Goal: Task Accomplishment & Management: Complete application form

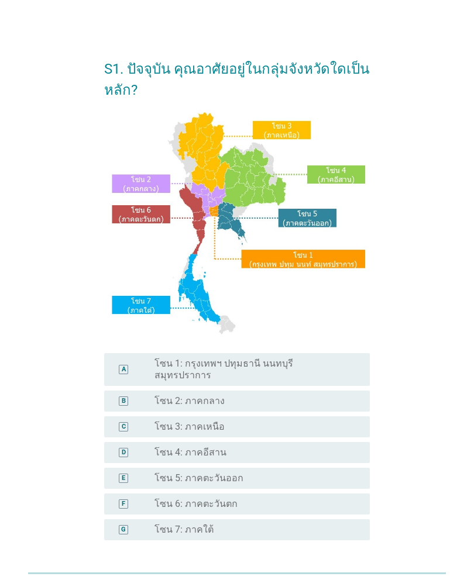
click at [272, 400] on div "D radio_button_unchecked โซน 4: ภาคอีสาน" at bounding box center [237, 452] width 266 height 21
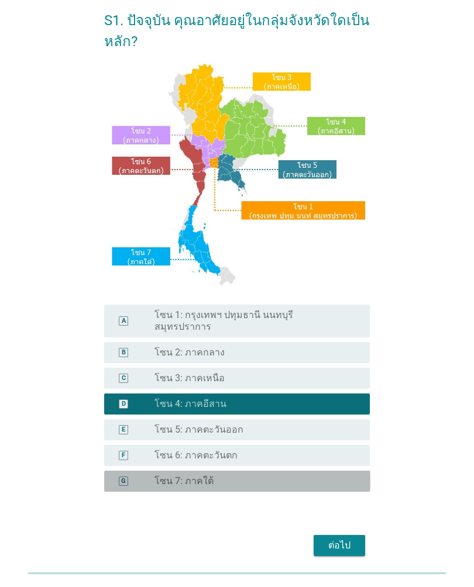
scroll to position [84, 0]
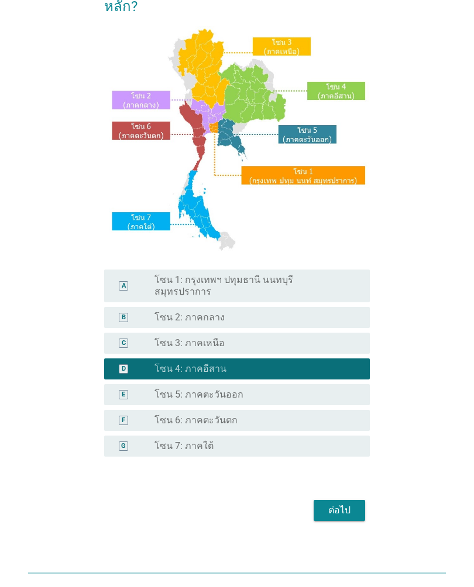
click at [346, 400] on div "ต่อไป" at bounding box center [339, 511] width 33 height 14
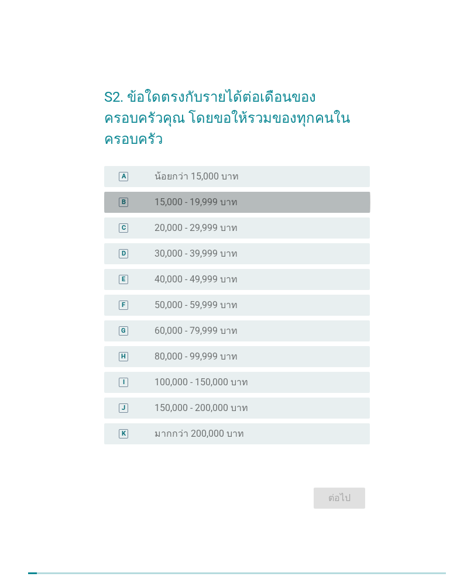
click at [284, 197] on div "radio_button_unchecked 15,000 - 19,999 บาท" at bounding box center [252, 203] width 197 height 12
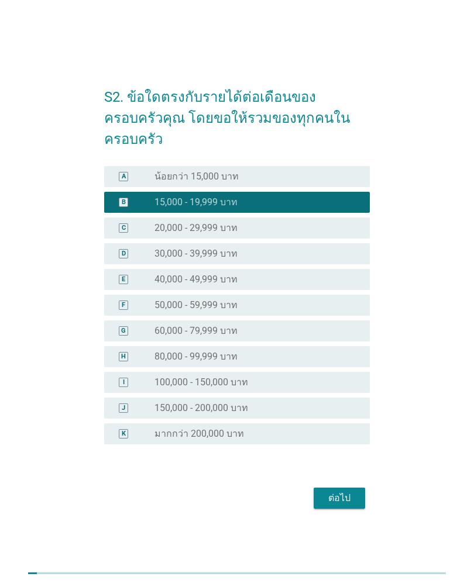
click at [353, 400] on div "ต่อไป" at bounding box center [339, 498] width 33 height 14
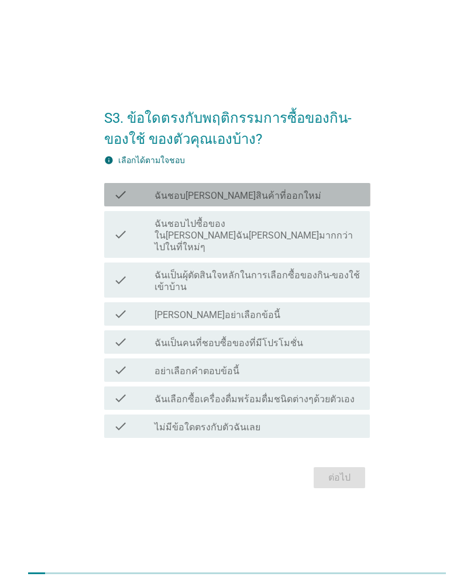
click at [315, 207] on div "check check_box_outline_blank ฉันชอบ[PERSON_NAME]สินค้าที่ออกใหม่" at bounding box center [237, 194] width 266 height 23
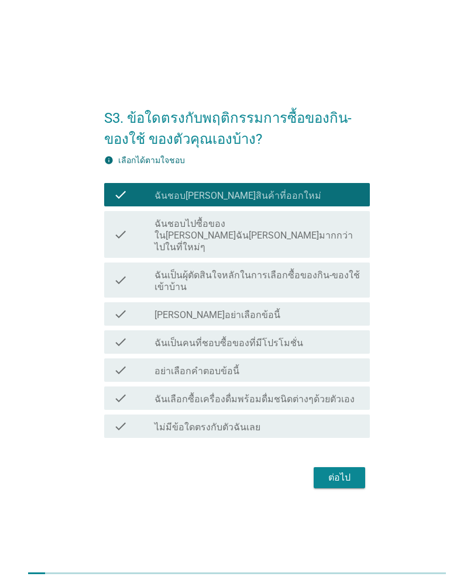
click at [349, 400] on div "ต่อไป" at bounding box center [339, 478] width 33 height 14
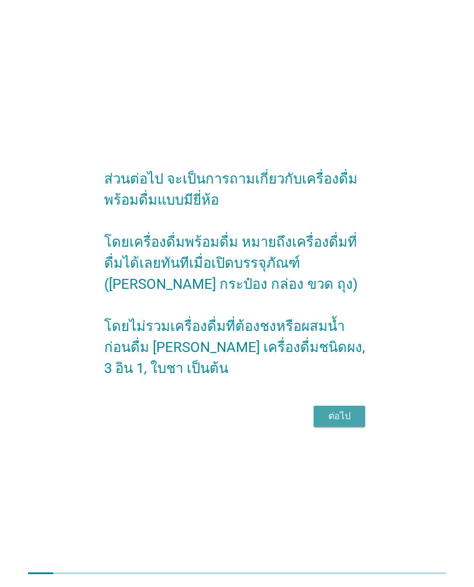
click at [341, 400] on div "ต่อไป" at bounding box center [339, 417] width 33 height 14
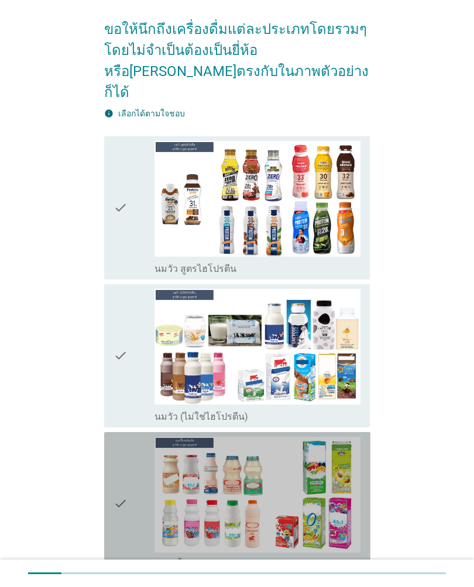
scroll to position [106, 0]
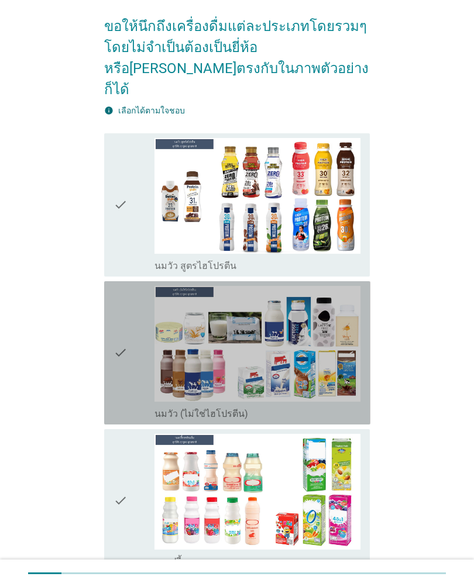
click at [305, 336] on img at bounding box center [257, 344] width 206 height 116
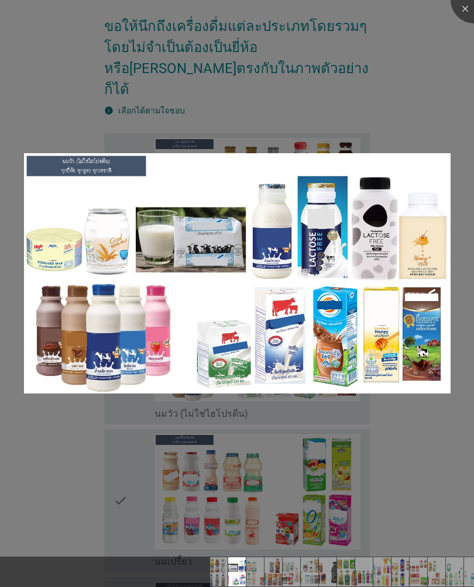
click at [285, 400] on div at bounding box center [237, 293] width 474 height 587
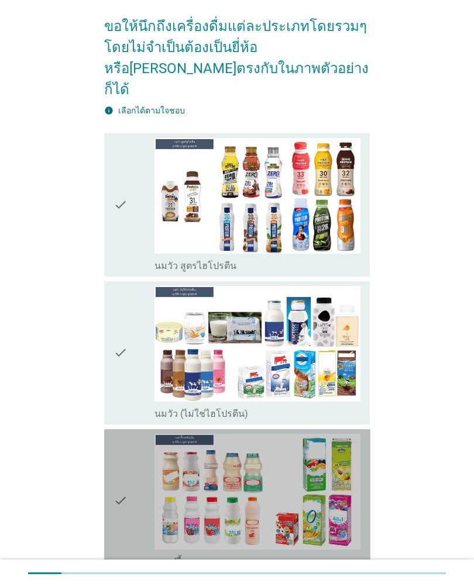
click at [299, 400] on img at bounding box center [257, 492] width 206 height 116
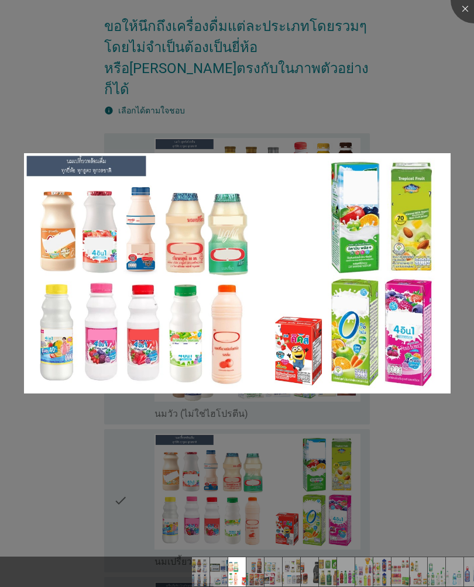
click at [374, 400] on div at bounding box center [237, 293] width 474 height 587
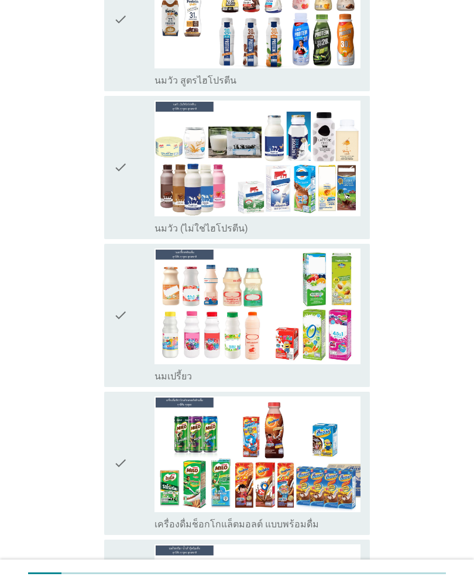
scroll to position [291, 0]
click at [105, 160] on div "check check_box_outline_blank นมวัว (ไม่ใช่ไฮโปรตีน)" at bounding box center [237, 167] width 266 height 143
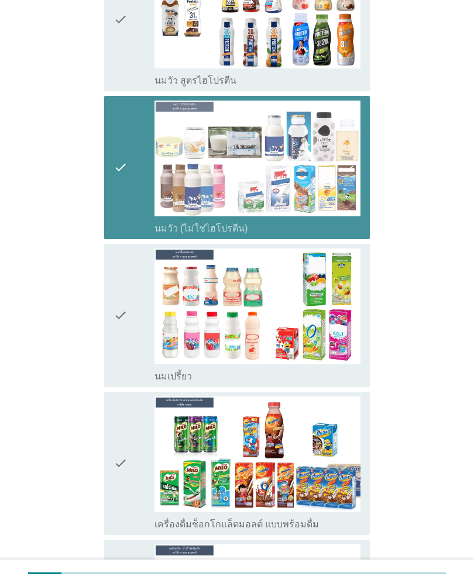
click at [118, 152] on icon "check" at bounding box center [120, 168] width 14 height 134
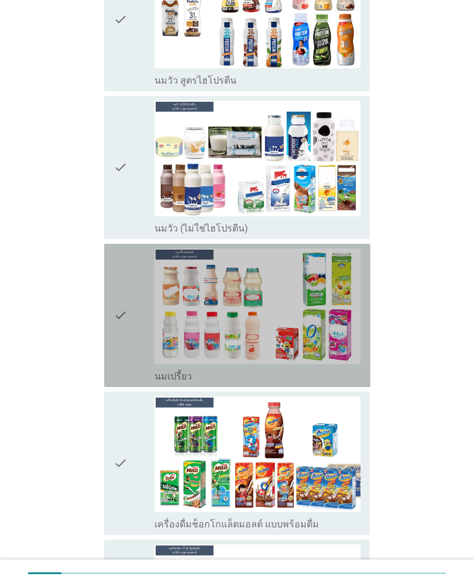
click at [123, 302] on icon "check" at bounding box center [120, 316] width 14 height 134
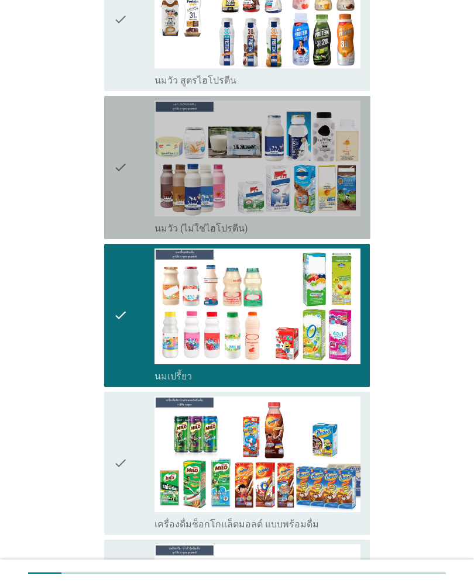
click at [128, 164] on div "check" at bounding box center [133, 168] width 41 height 134
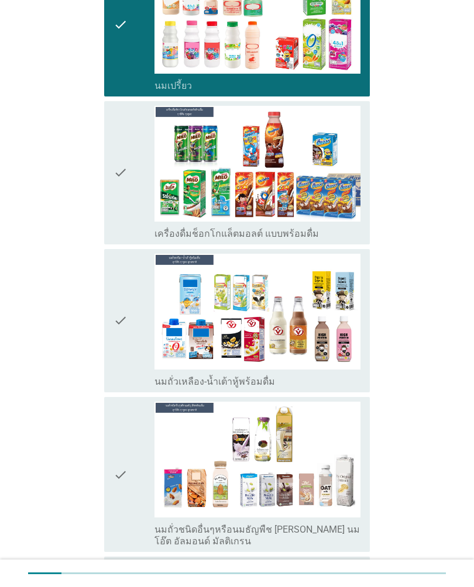
click at [105, 312] on div "check check_box_outline_blank นมถั่วเหลือง-น้ำเต้าหู้พร้อมดื่ม" at bounding box center [237, 320] width 266 height 143
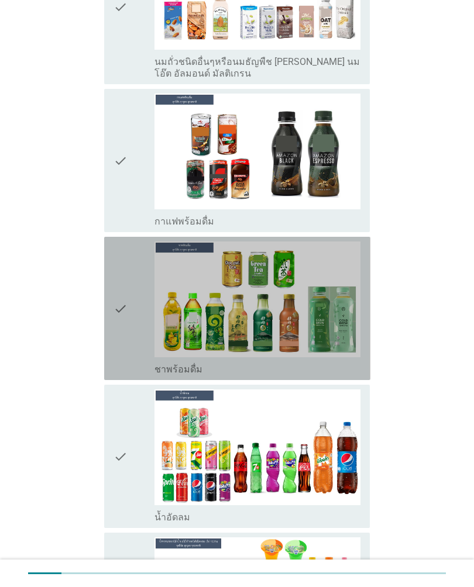
click at [126, 300] on icon "check" at bounding box center [120, 309] width 14 height 134
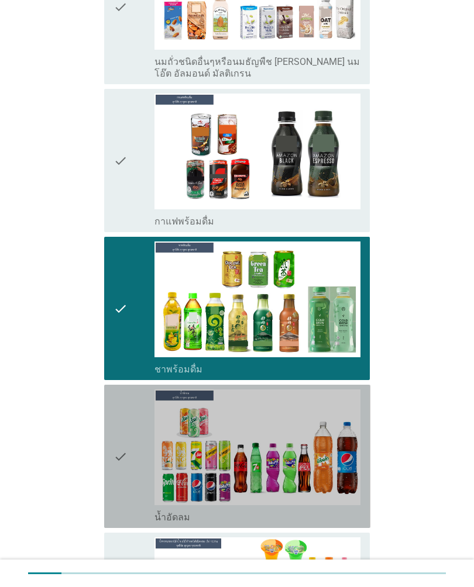
click at [130, 400] on div "check" at bounding box center [133, 457] width 41 height 134
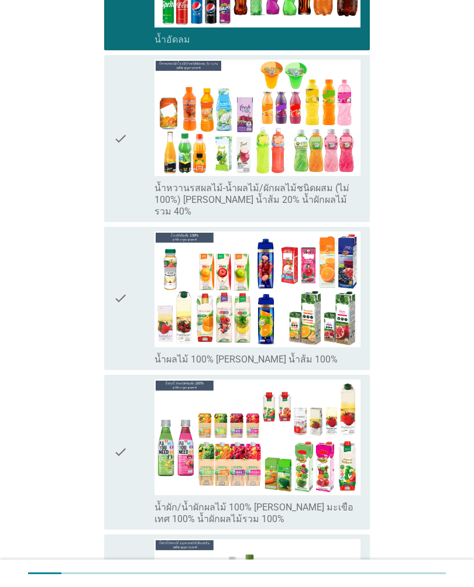
scroll to position [1529, 0]
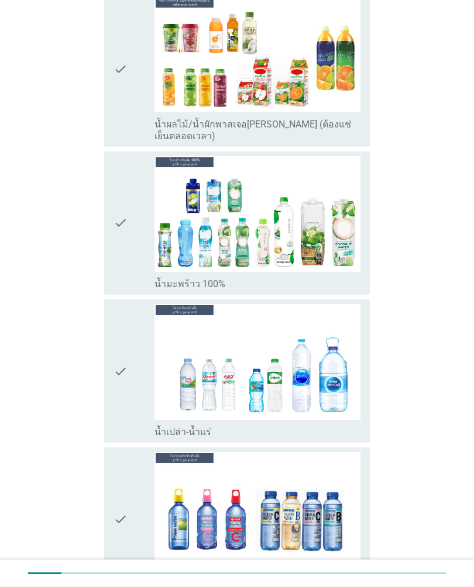
click at [136, 323] on div "check" at bounding box center [133, 371] width 41 height 134
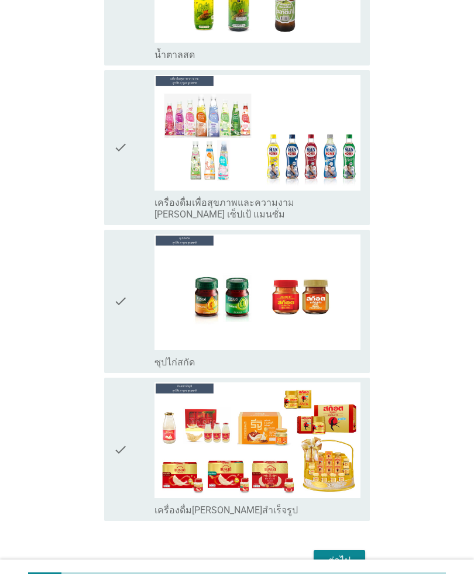
scroll to position [3353, 0]
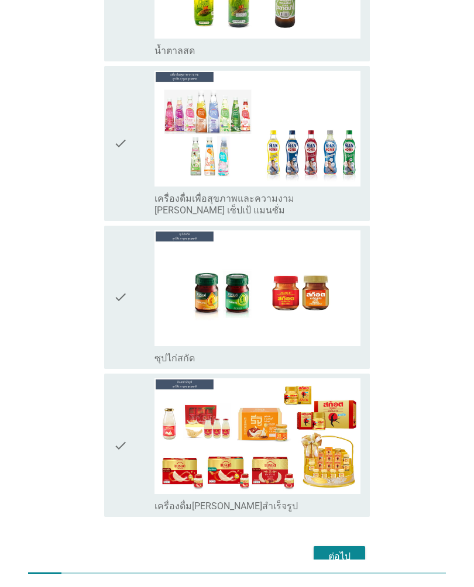
click at [340, 400] on div "ต่อไป" at bounding box center [339, 557] width 33 height 14
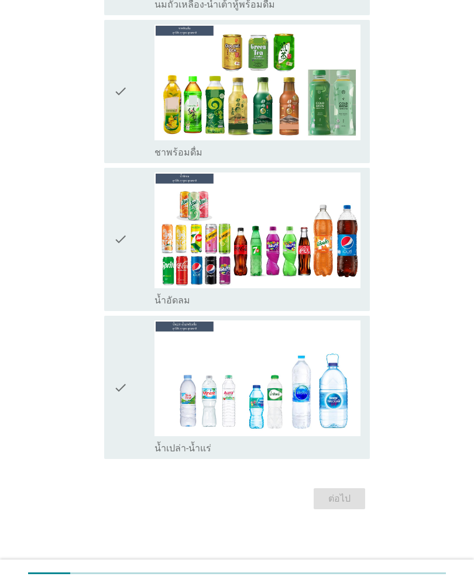
scroll to position [0, 0]
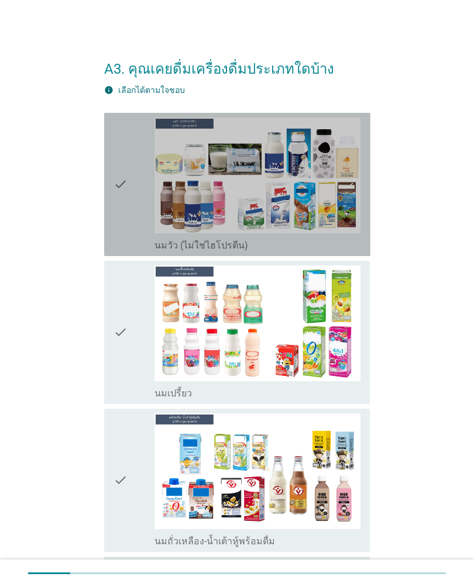
click at [278, 201] on img at bounding box center [257, 176] width 206 height 116
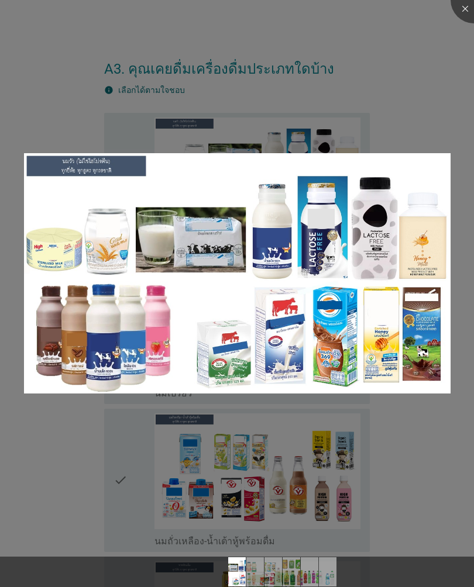
click at [267, 325] on img at bounding box center [237, 273] width 426 height 240
click at [251, 302] on img at bounding box center [237, 273] width 426 height 240
click at [166, 239] on img at bounding box center [237, 273] width 426 height 240
click at [307, 78] on div at bounding box center [237, 293] width 474 height 587
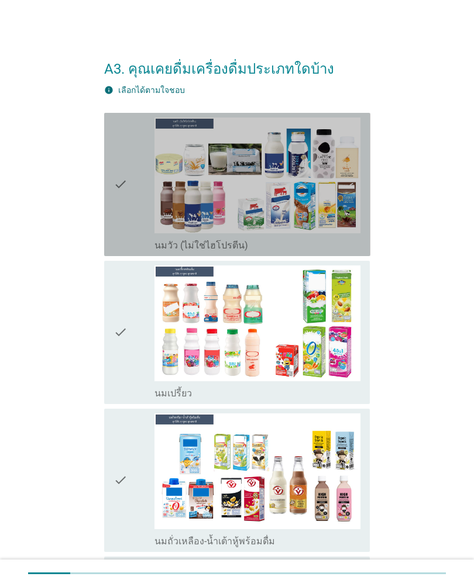
click at [118, 178] on icon "check" at bounding box center [120, 185] width 14 height 134
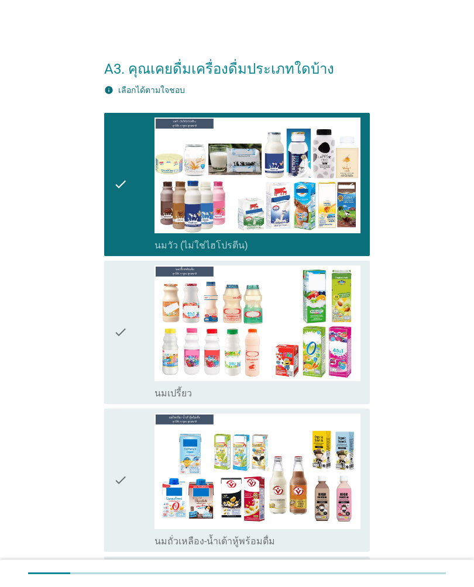
click at [125, 357] on icon "check" at bounding box center [120, 333] width 14 height 134
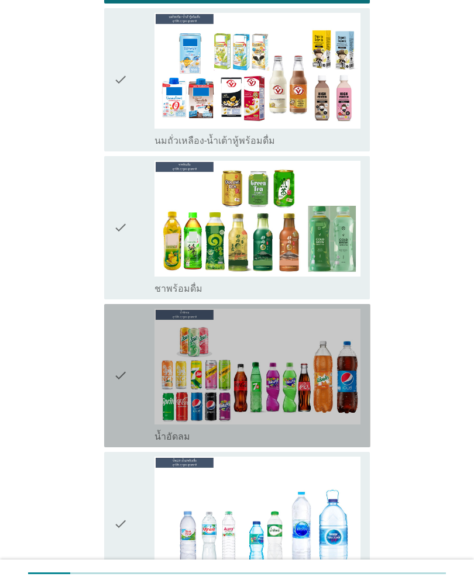
scroll to position [407, 0]
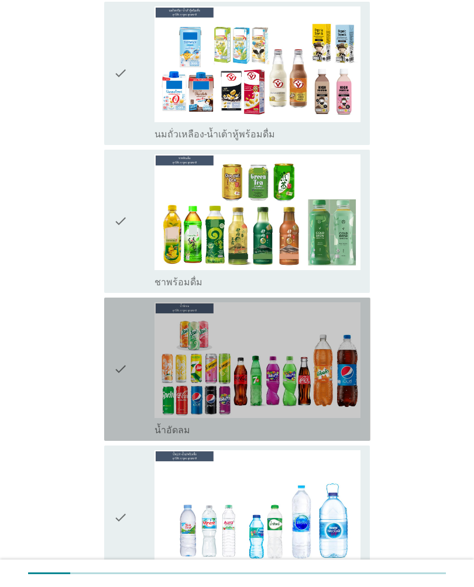
click at [119, 373] on icon "check" at bounding box center [120, 369] width 14 height 134
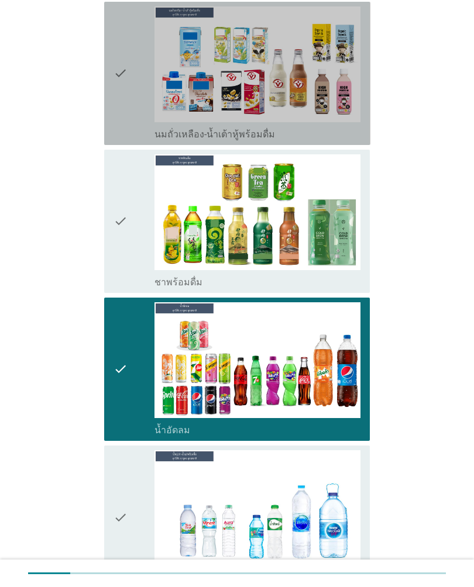
click at [126, 99] on icon "check" at bounding box center [120, 73] width 14 height 134
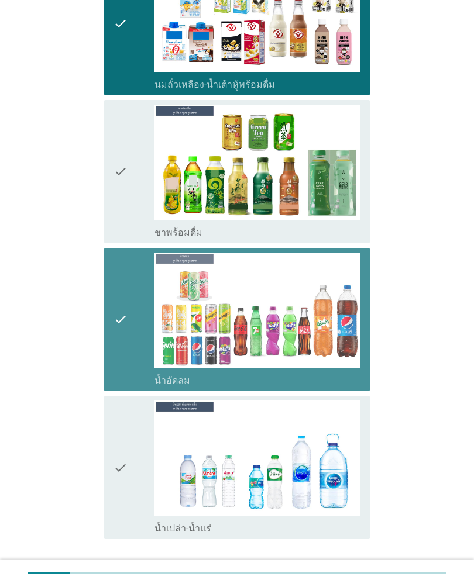
scroll to position [536, 0]
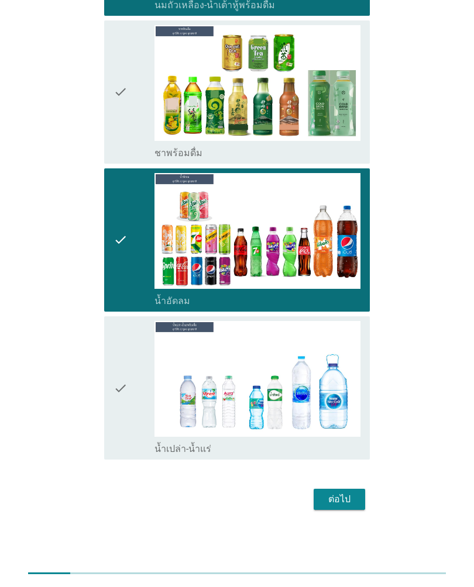
click at [116, 400] on icon "check" at bounding box center [120, 388] width 14 height 134
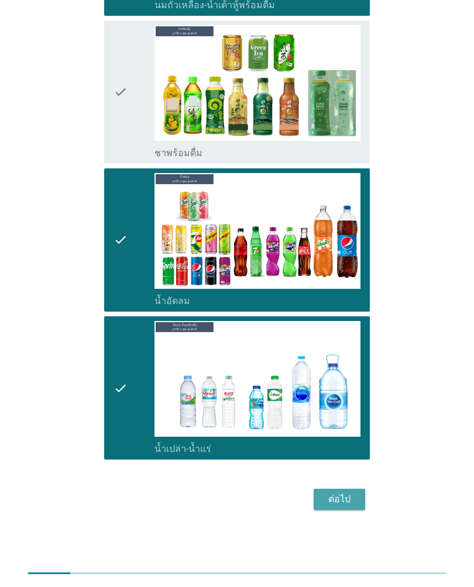
click at [335, 400] on div "ต่อไป" at bounding box center [339, 500] width 33 height 14
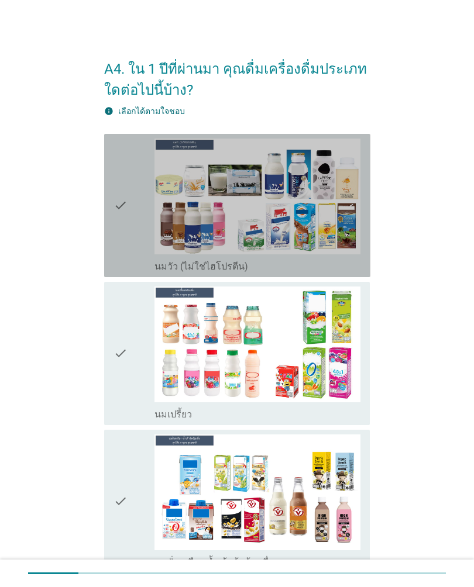
click at [135, 208] on div "check" at bounding box center [133, 206] width 41 height 134
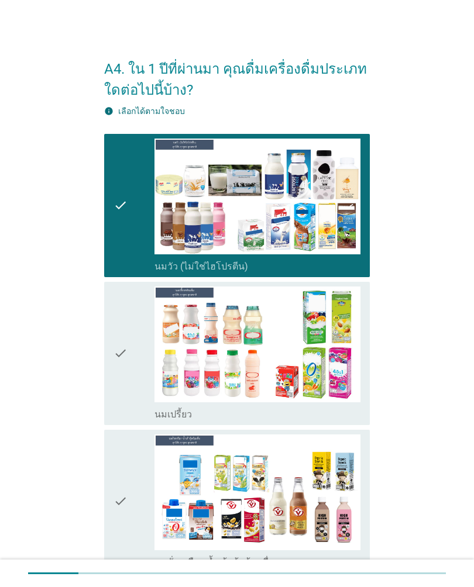
click at [104, 362] on div "check check_box_outline_blank นมเปรี้ยว" at bounding box center [237, 353] width 266 height 143
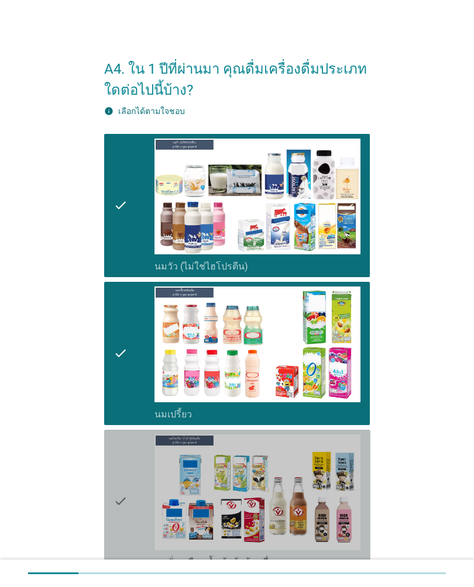
click at [130, 400] on div "check" at bounding box center [133, 502] width 41 height 134
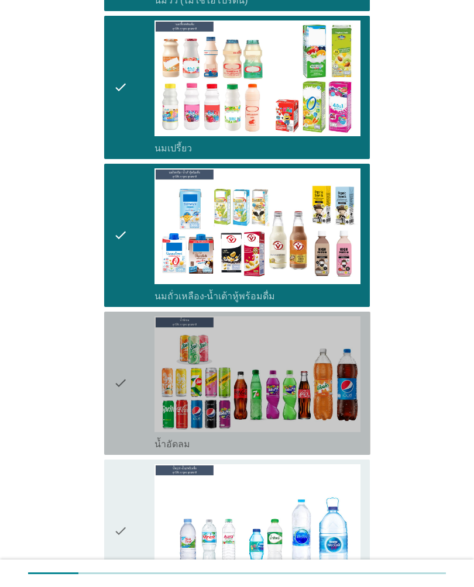
click at [129, 400] on div "check" at bounding box center [133, 384] width 41 height 134
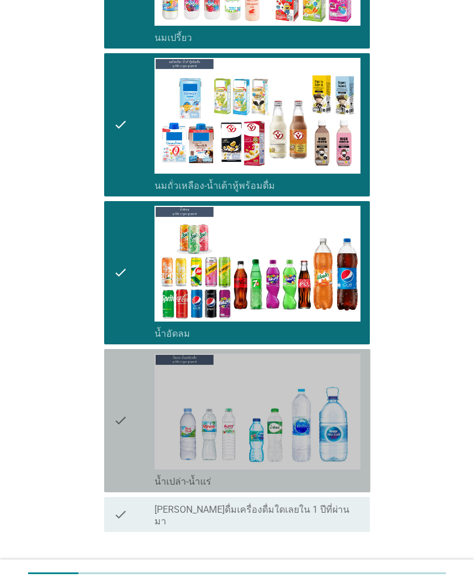
scroll to position [377, 0]
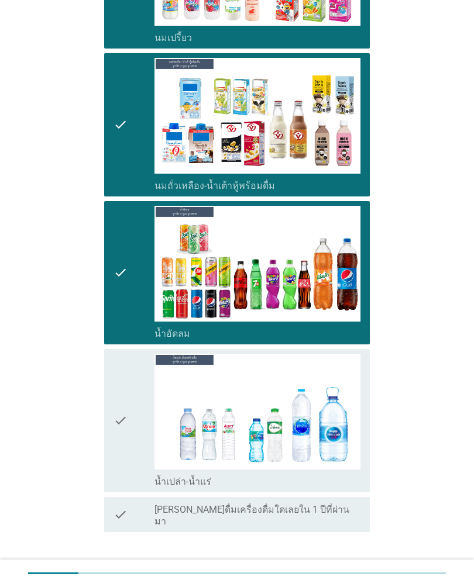
click at [122, 400] on icon "check" at bounding box center [120, 421] width 14 height 134
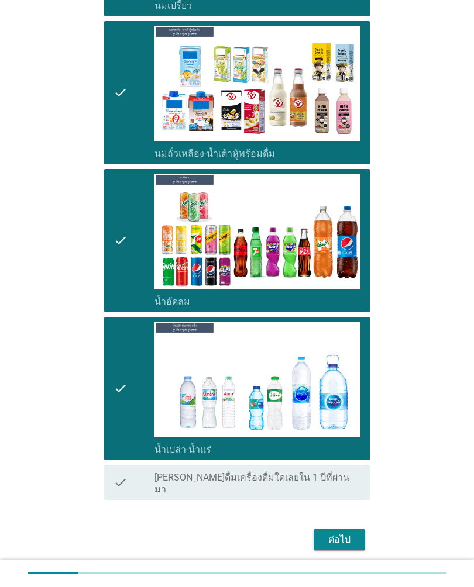
scroll to position [413, 0]
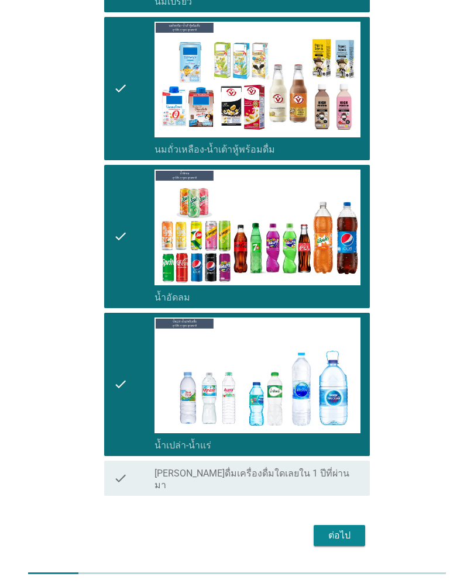
click at [344, 400] on div "ต่อไป" at bounding box center [339, 536] width 33 height 14
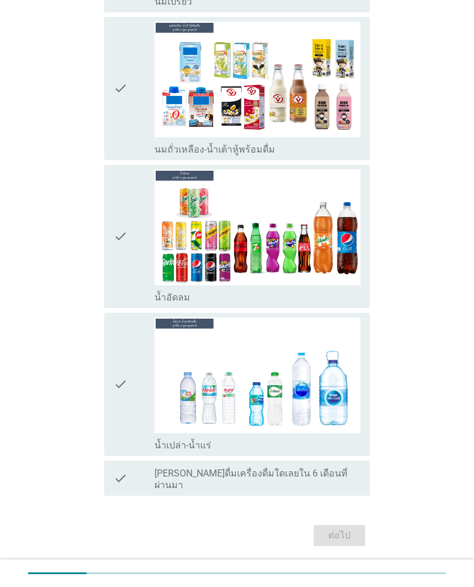
scroll to position [0, 0]
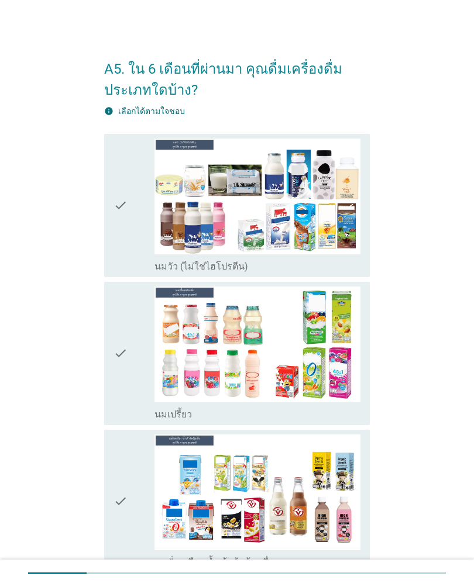
click at [101, 194] on div "A5. ใน 6 เดือนที่ผ่านมา คุณดื่มเครื่องดื่มประเภทใดบ้าง? info เลือกได้ตามใจชอบ c…" at bounding box center [237, 504] width 285 height 935
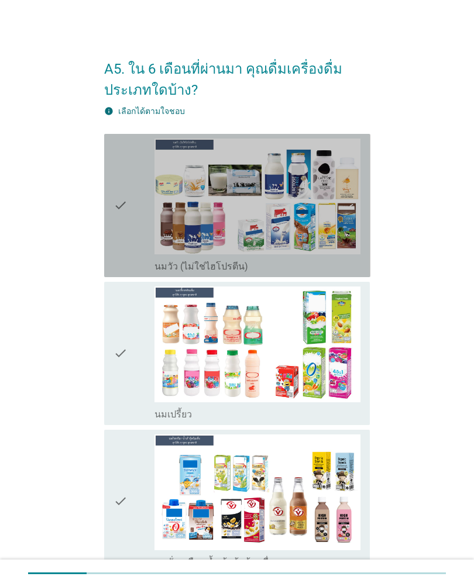
click at [112, 228] on div "check check_box_outline_blank นมวัว (ไม่ใช่ไฮโปรตีน)" at bounding box center [237, 205] width 266 height 143
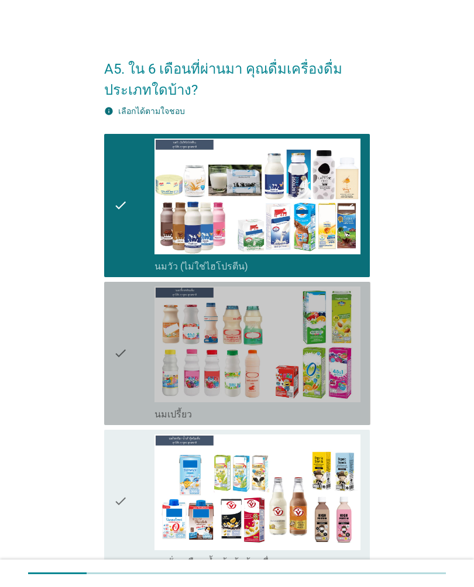
click at [125, 366] on icon "check" at bounding box center [120, 354] width 14 height 134
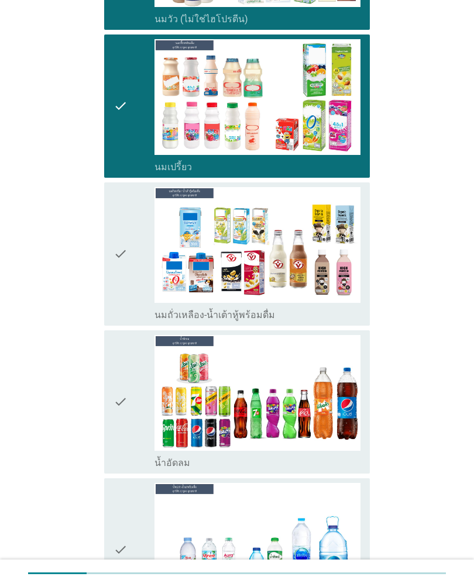
scroll to position [249, 0]
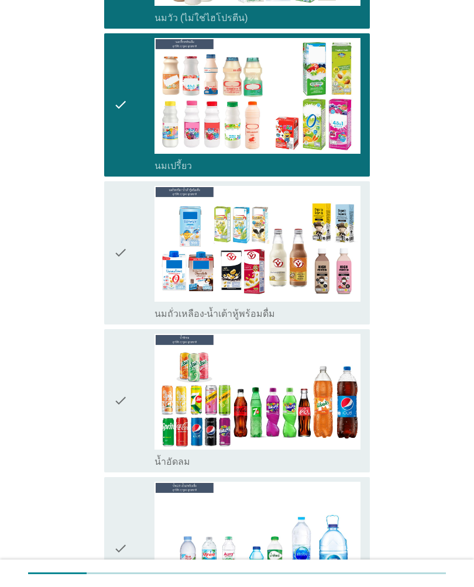
click at [116, 281] on icon "check" at bounding box center [120, 253] width 14 height 134
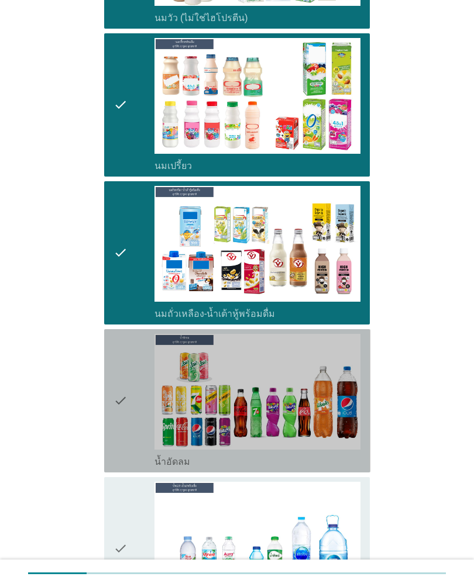
click at [126, 387] on icon "check" at bounding box center [120, 401] width 14 height 134
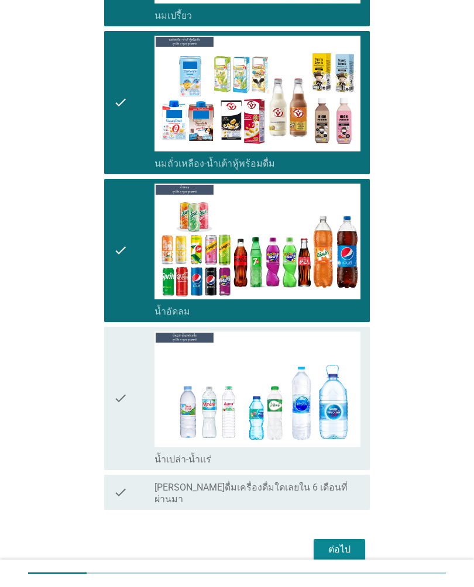
scroll to position [438, 0]
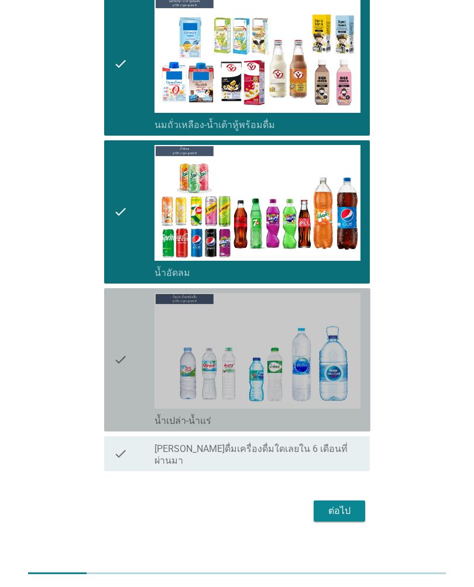
click at [129, 370] on div "check" at bounding box center [133, 360] width 41 height 134
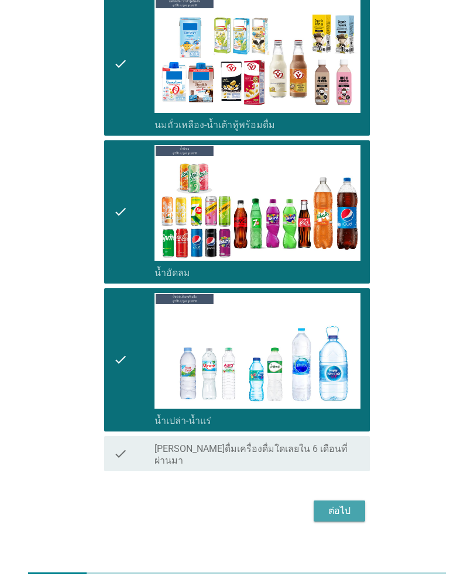
click at [343, 400] on div "ต่อไป" at bounding box center [339, 511] width 33 height 14
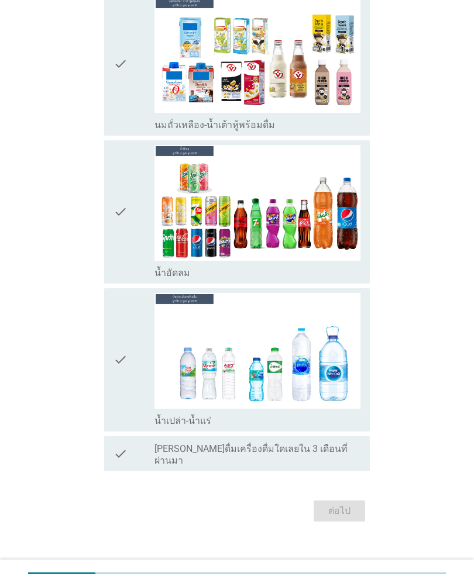
scroll to position [0, 0]
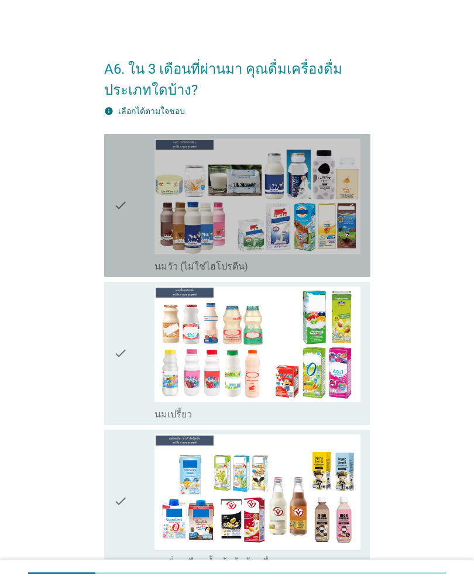
click at [116, 226] on icon "check" at bounding box center [120, 206] width 14 height 134
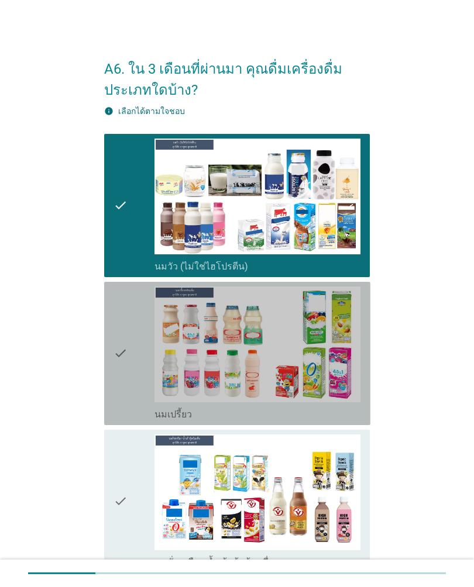
click at [131, 377] on div "check" at bounding box center [133, 354] width 41 height 134
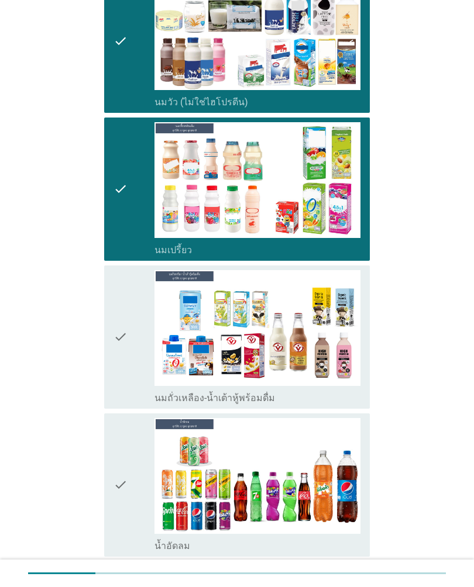
scroll to position [164, 0]
click at [118, 354] on icon "check" at bounding box center [120, 337] width 14 height 134
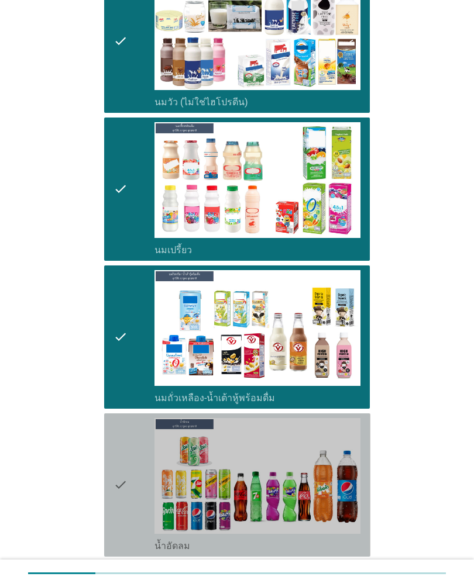
click at [132, 400] on div "check" at bounding box center [133, 485] width 41 height 134
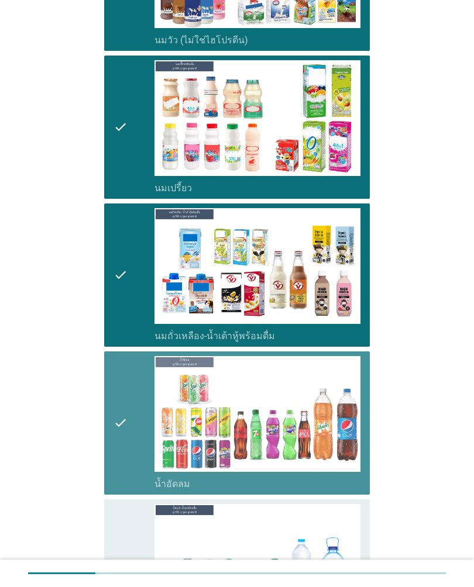
scroll to position [438, 0]
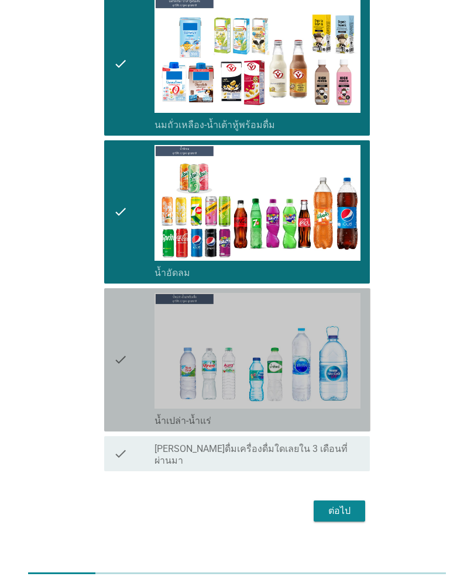
click at [131, 381] on div "check" at bounding box center [133, 360] width 41 height 134
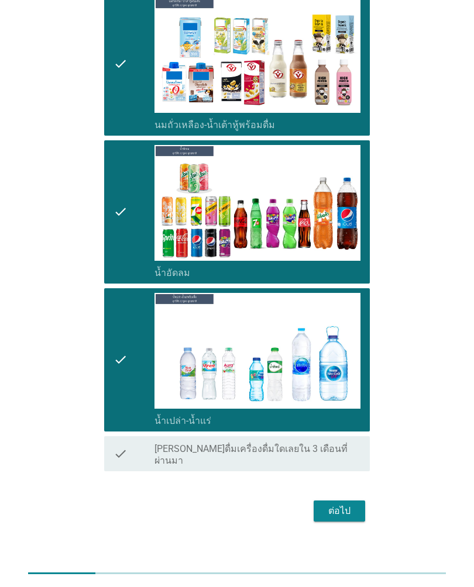
click at [335, 400] on div "ต่อไป" at bounding box center [339, 511] width 33 height 14
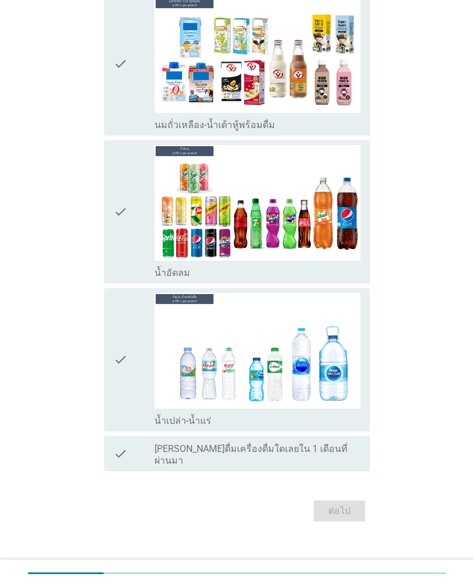
scroll to position [0, 0]
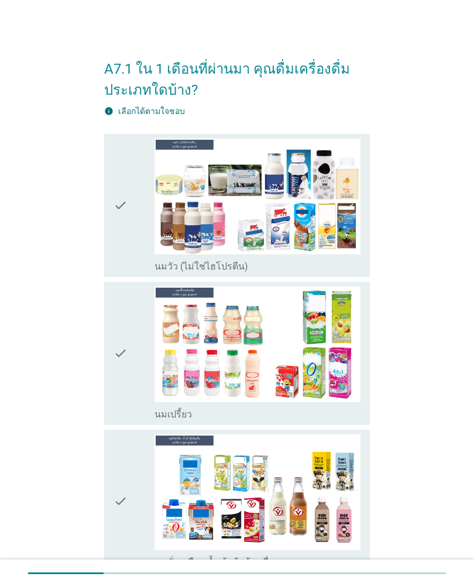
click at [118, 256] on icon "check" at bounding box center [120, 206] width 14 height 134
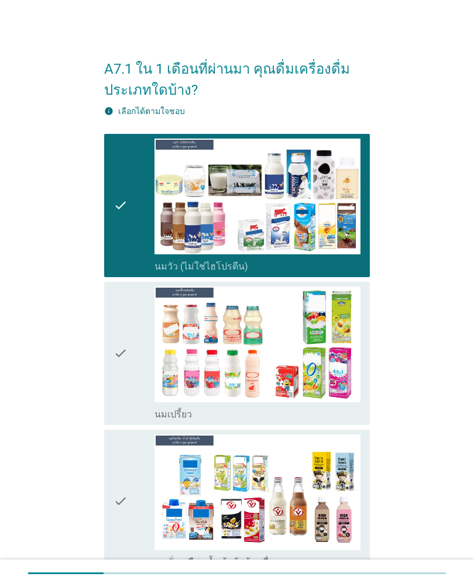
click at [125, 352] on icon "check" at bounding box center [120, 354] width 14 height 134
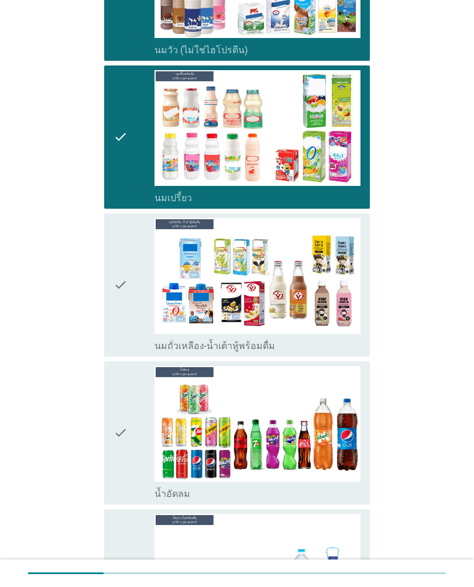
scroll to position [216, 0]
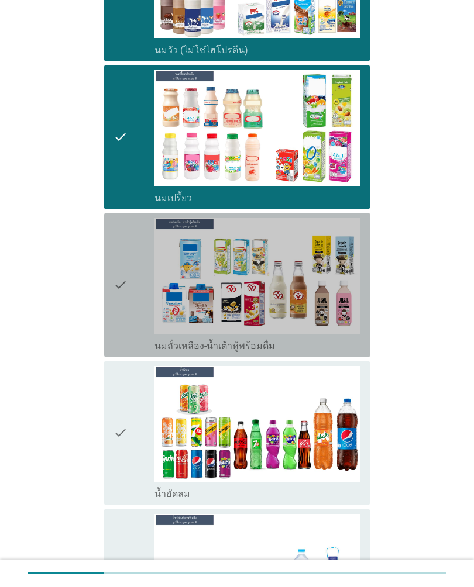
click at [120, 307] on icon "check" at bounding box center [120, 285] width 14 height 134
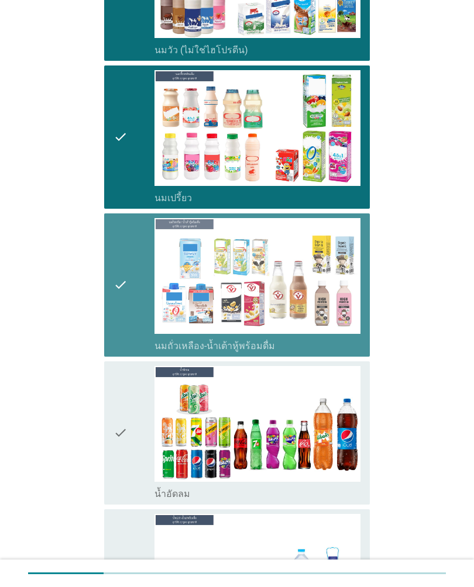
click at [138, 400] on div "check" at bounding box center [133, 433] width 41 height 134
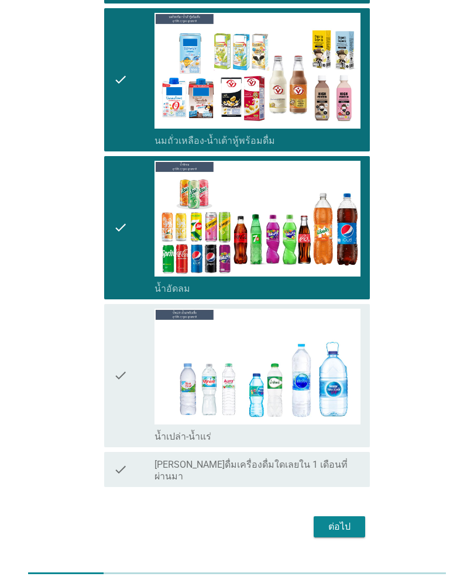
scroll to position [426, 0]
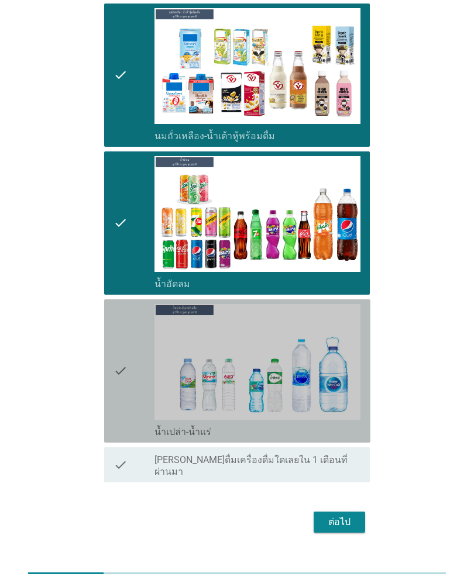
click at [119, 377] on icon "check" at bounding box center [120, 371] width 14 height 134
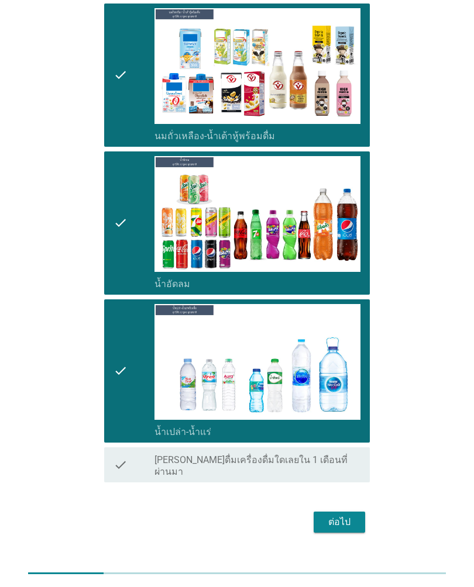
click at [348, 400] on div "ต่อไป" at bounding box center [339, 522] width 33 height 14
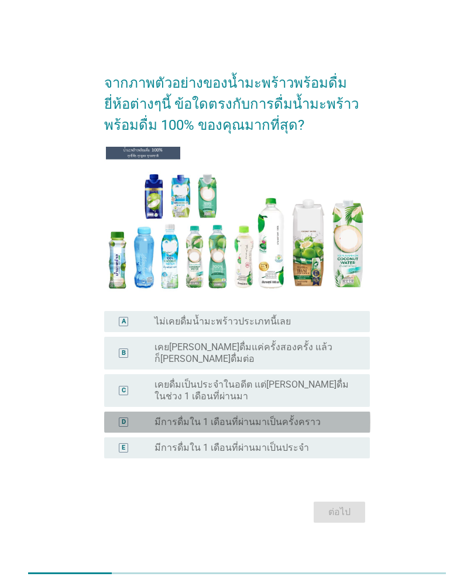
click at [291, 400] on label "มีการดื่มใน 1 เดือนที่ผ่านมาเป็นครั้งคราว" at bounding box center [237, 423] width 166 height 12
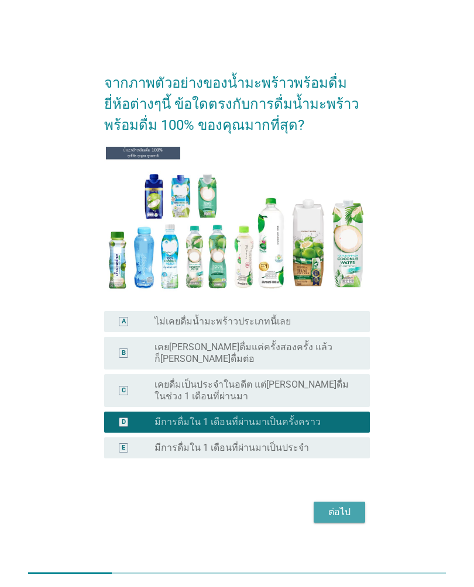
click at [348, 400] on div "ต่อไป" at bounding box center [339, 512] width 33 height 14
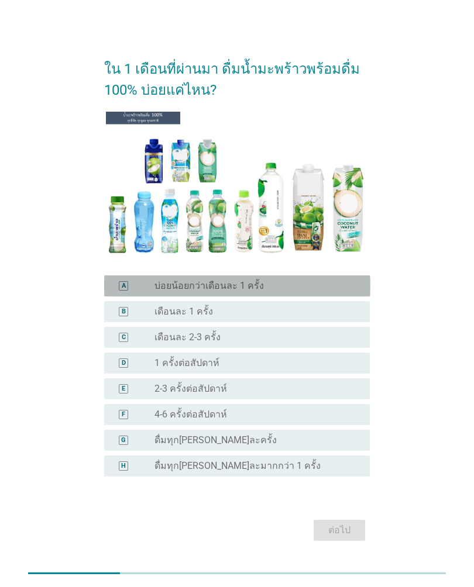
click at [238, 291] on label "บ่อยน้อยกว่าเดือนละ 1 ครั้ง" at bounding box center [208, 286] width 109 height 12
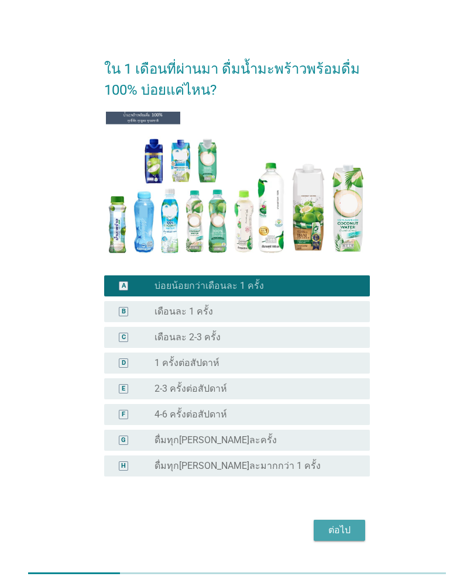
click at [346, 400] on div "ต่อไป" at bounding box center [339, 531] width 33 height 14
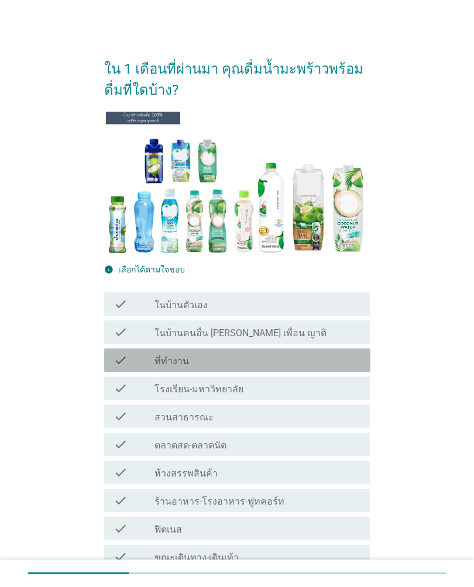
click at [211, 371] on div "check check_box_outline_blank ที่ทำงาน" at bounding box center [237, 360] width 266 height 23
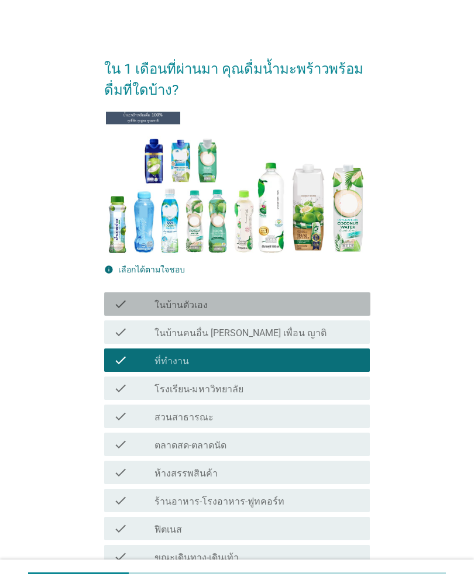
click at [244, 298] on div "check_box_outline_blank ในบ้านตัวเอง" at bounding box center [257, 304] width 206 height 14
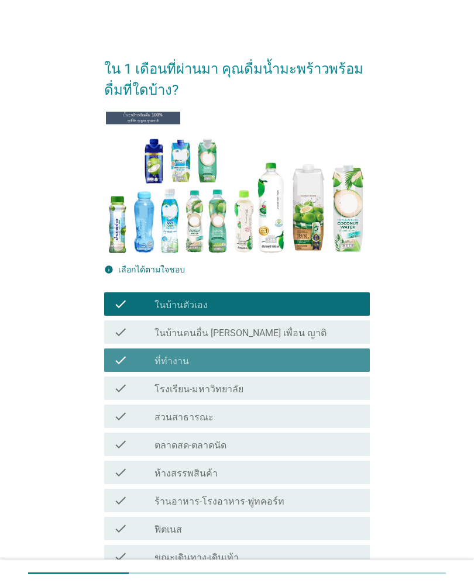
click at [192, 357] on div "check_box_outline_blank ที่ทำงาน" at bounding box center [257, 360] width 206 height 14
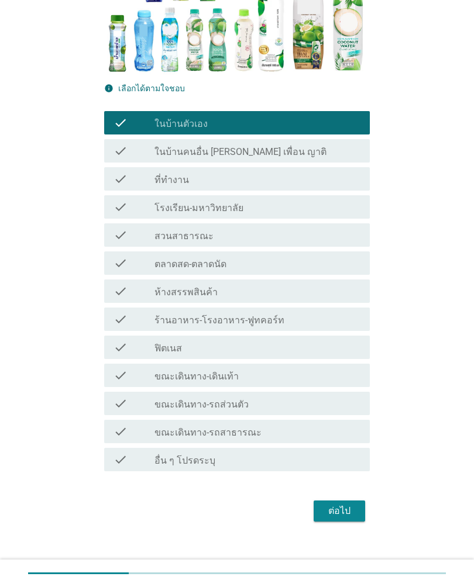
scroll to position [194, 0]
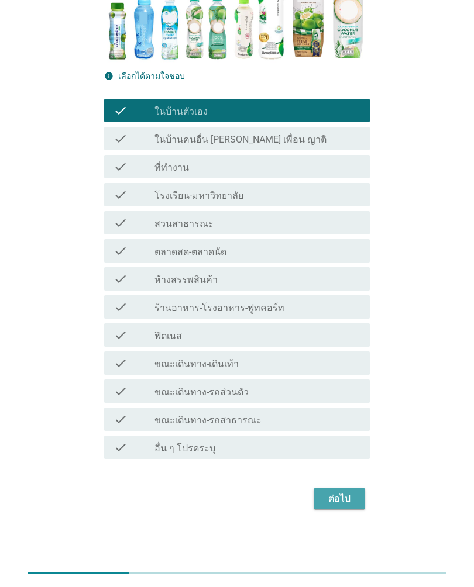
click at [341, 400] on div "ต่อไป" at bounding box center [339, 499] width 33 height 14
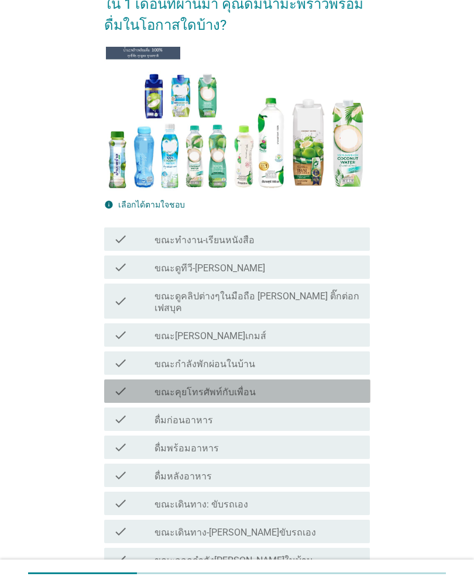
scroll to position [67, 0]
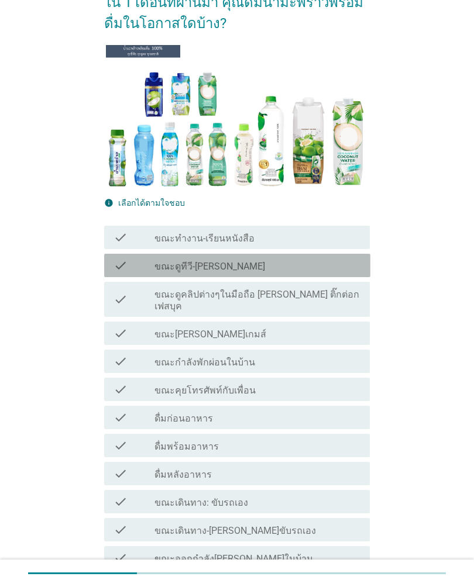
click at [300, 271] on div "check_box_outline_blank ขณะดูทีวี-[PERSON_NAME]" at bounding box center [257, 266] width 206 height 14
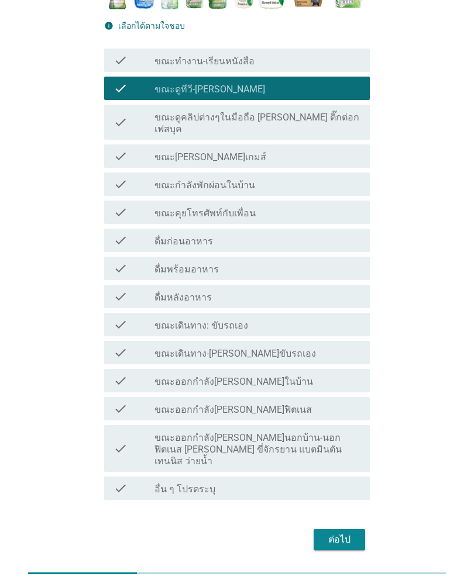
scroll to position [244, 0]
click at [343, 400] on div "ต่อไป" at bounding box center [339, 540] width 33 height 14
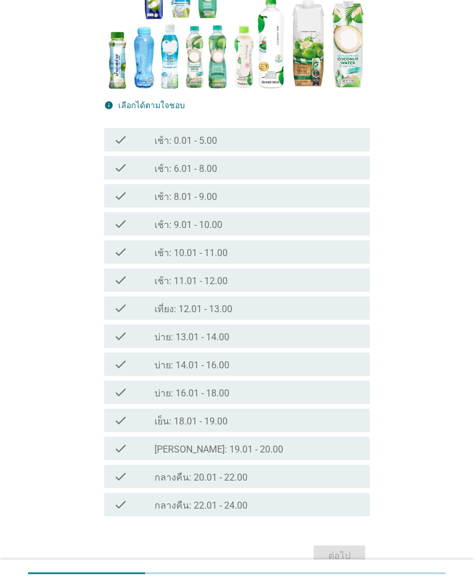
scroll to position [164, 0]
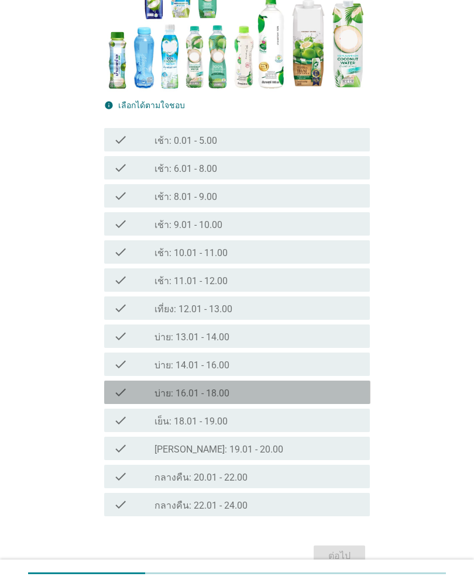
click at [287, 388] on div "check_box_outline_blank บ่าย: 16.01 - 18.00" at bounding box center [257, 393] width 206 height 14
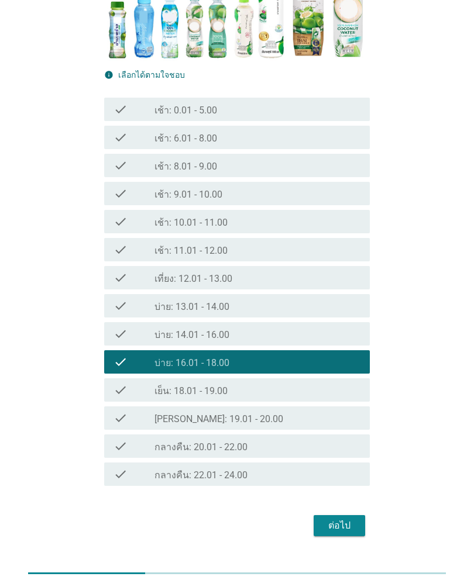
scroll to position [195, 0]
click at [351, 400] on div "ต่อไป" at bounding box center [339, 526] width 33 height 14
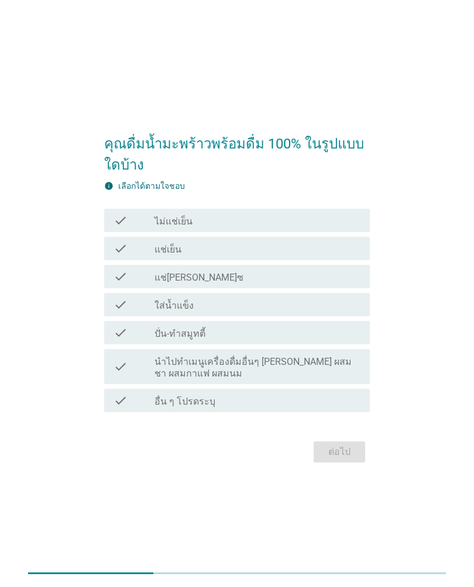
click at [249, 243] on div "check_box_outline_blank แช่เย็น" at bounding box center [257, 249] width 206 height 14
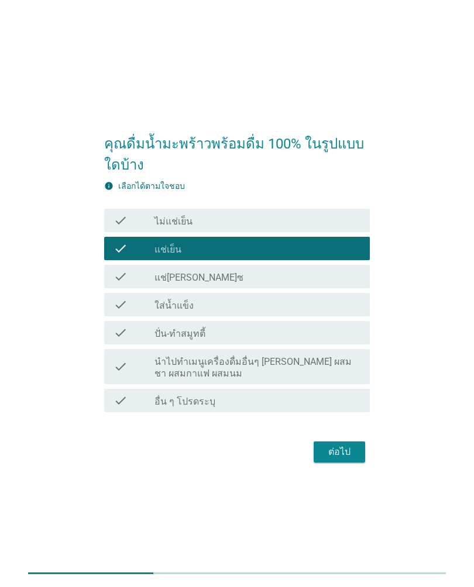
click at [341, 400] on div "ต่อไป" at bounding box center [339, 452] width 33 height 14
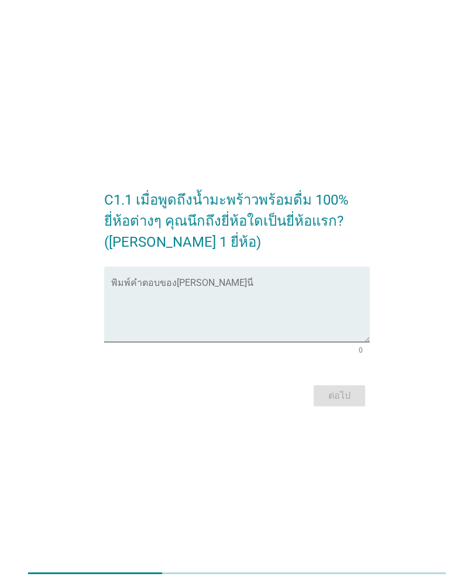
click at [259, 314] on textarea "พิมพ์คำตอบของคุณ ที่นี่" at bounding box center [240, 311] width 259 height 61
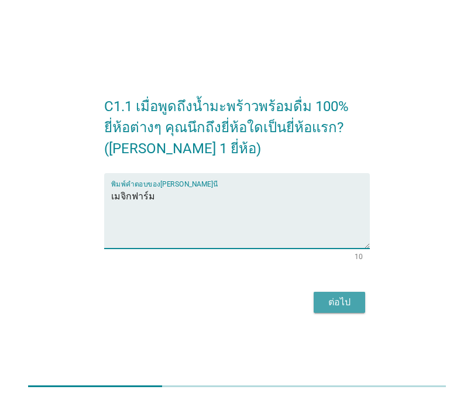
type textarea "เมจิกฟาร์ม"
click at [340, 298] on div "ต่อไป" at bounding box center [339, 302] width 33 height 14
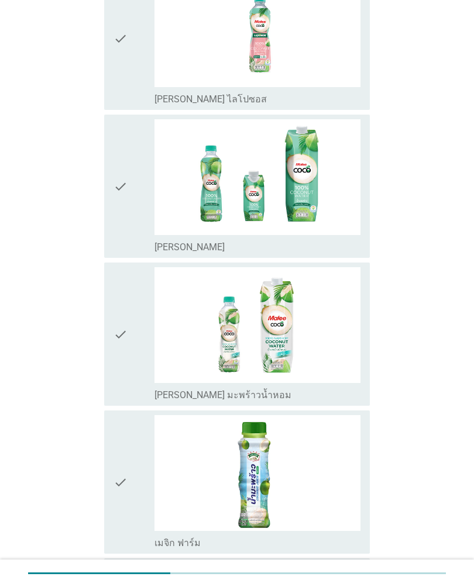
scroll to position [903, 0]
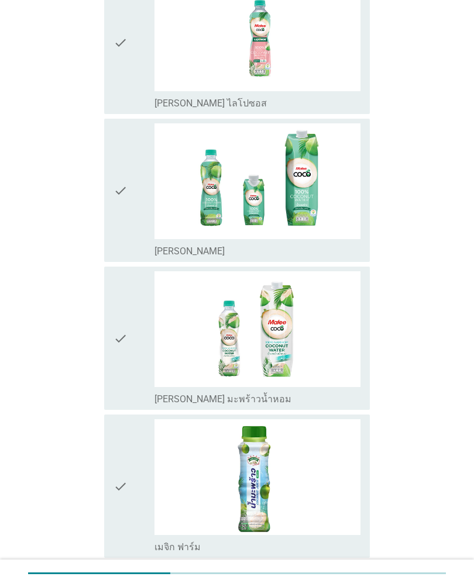
click at [133, 347] on div "check" at bounding box center [133, 338] width 41 height 134
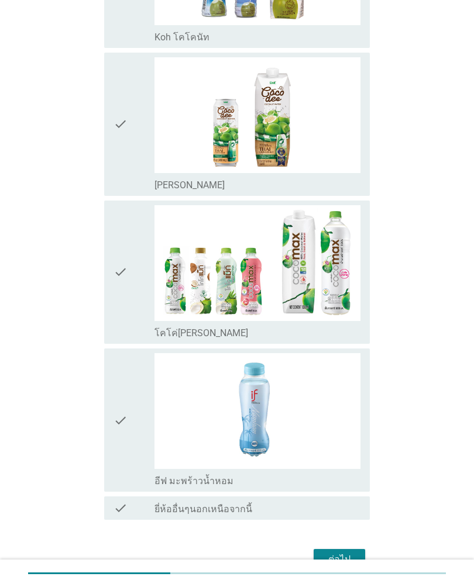
scroll to position [1918, 0]
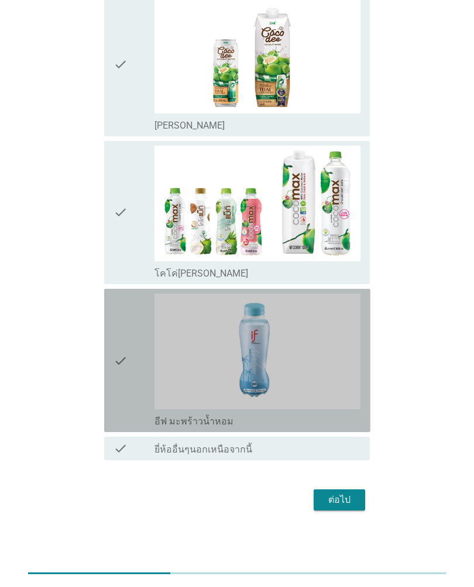
click at [311, 351] on img at bounding box center [257, 352] width 206 height 116
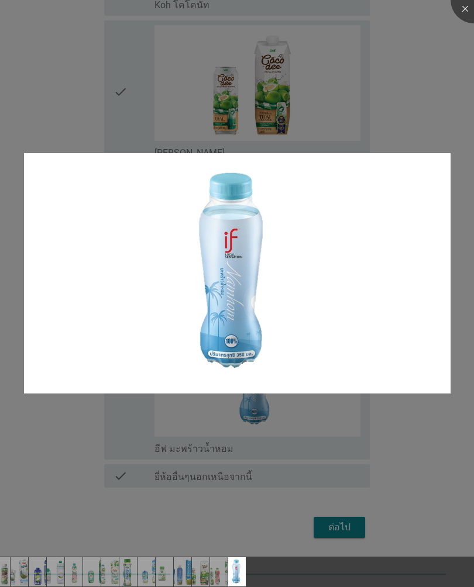
click at [298, 400] on div at bounding box center [237, 293] width 474 height 587
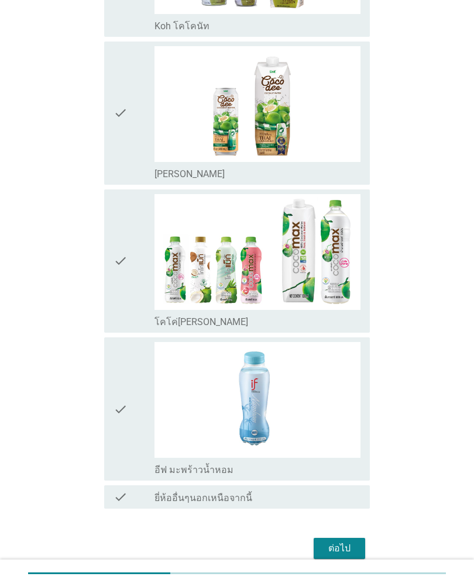
scroll to position [1869, 0]
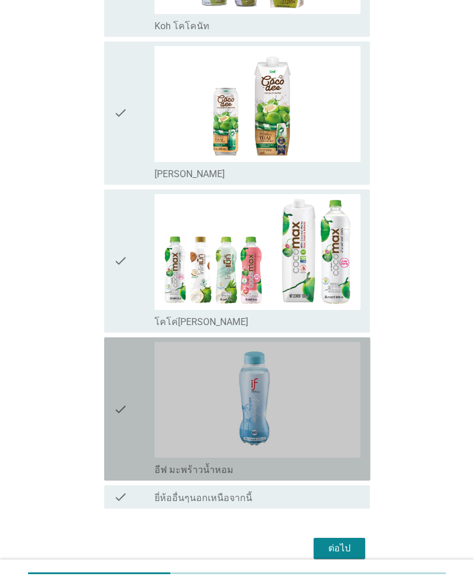
click at [132, 400] on div "check" at bounding box center [133, 409] width 41 height 134
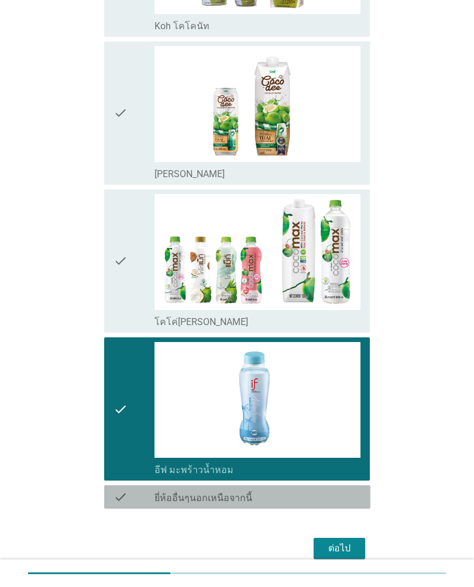
click at [121, 400] on div "check check_box_outline_blank ยี่ห้ออื่นๆนอกเหนือจากนี้" at bounding box center [237, 497] width 266 height 23
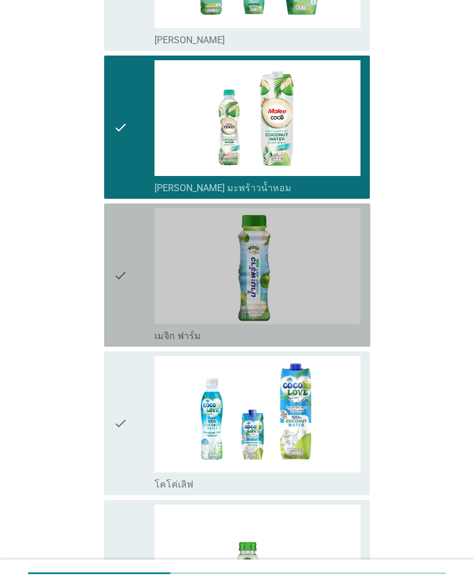
click at [137, 307] on div "check" at bounding box center [133, 275] width 41 height 134
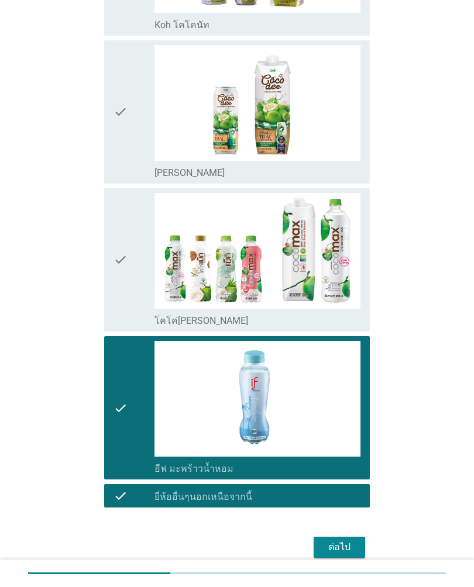
scroll to position [1918, 0]
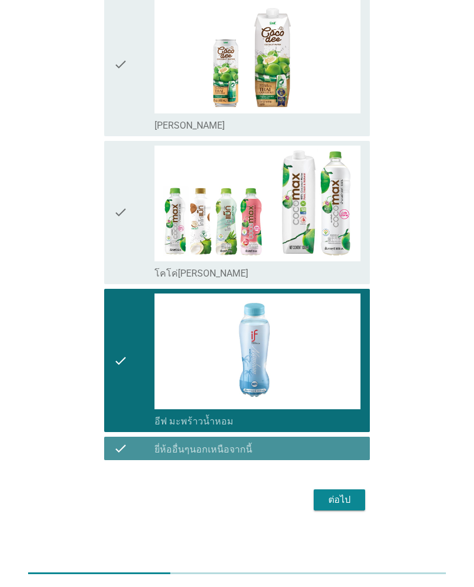
click at [126, 400] on icon "check" at bounding box center [120, 449] width 14 height 14
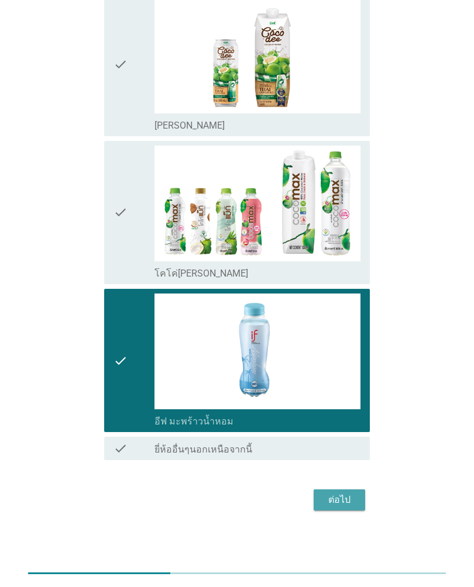
click at [347, 400] on div "ต่อไป" at bounding box center [339, 500] width 33 height 14
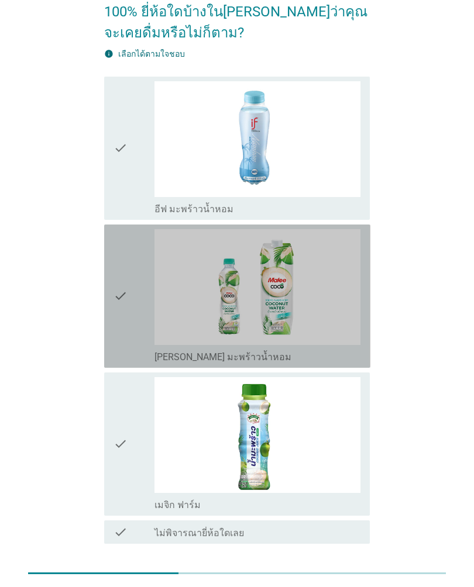
scroll to position [0, 0]
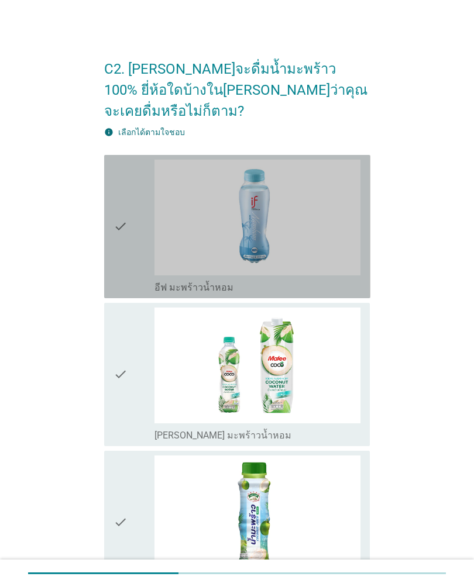
click at [112, 259] on div "check check_box_outline_blank อีฟ มะพร้าวน้ำหอม" at bounding box center [237, 226] width 266 height 143
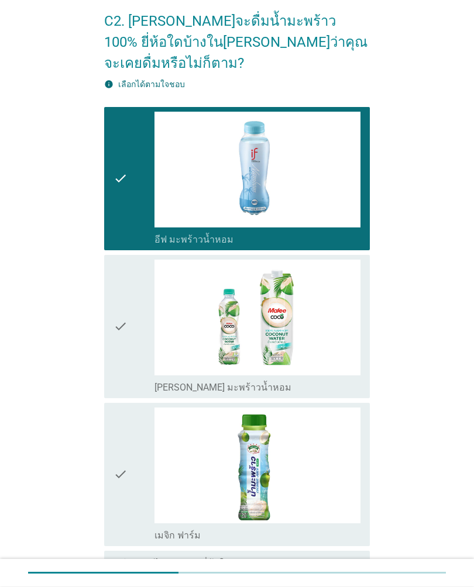
scroll to position [163, 0]
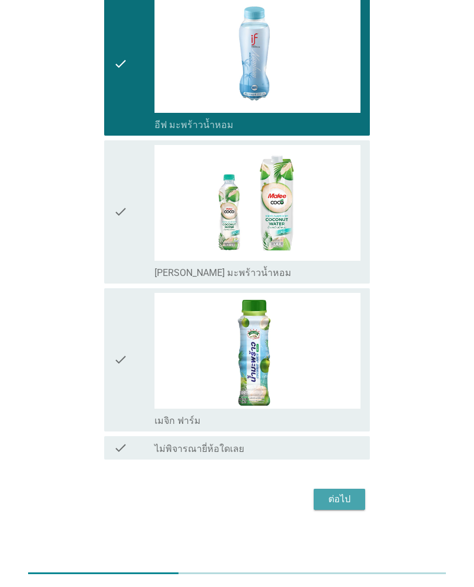
click at [344, 400] on div "ต่อไป" at bounding box center [339, 500] width 33 height 14
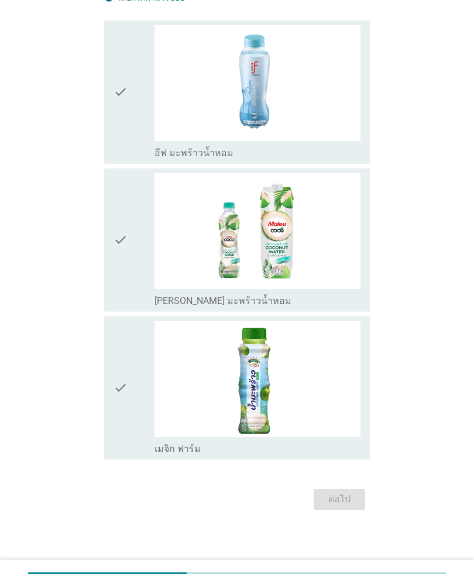
scroll to position [0, 0]
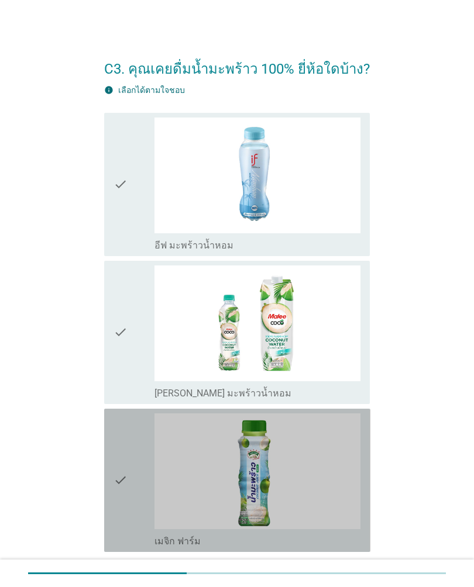
click at [133, 400] on div "check" at bounding box center [133, 481] width 41 height 134
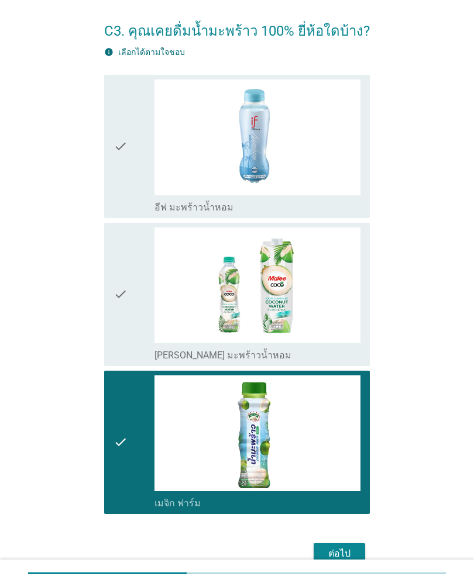
scroll to position [92, 0]
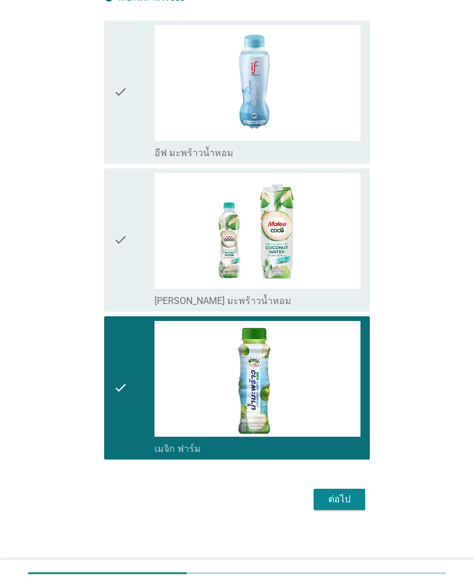
click at [348, 400] on div "ต่อไป" at bounding box center [339, 500] width 33 height 14
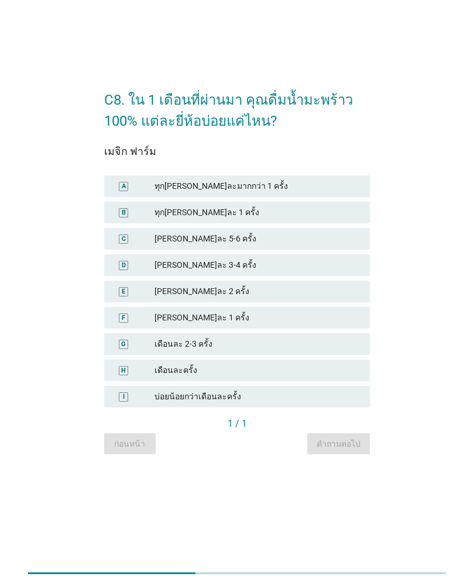
scroll to position [0, 0]
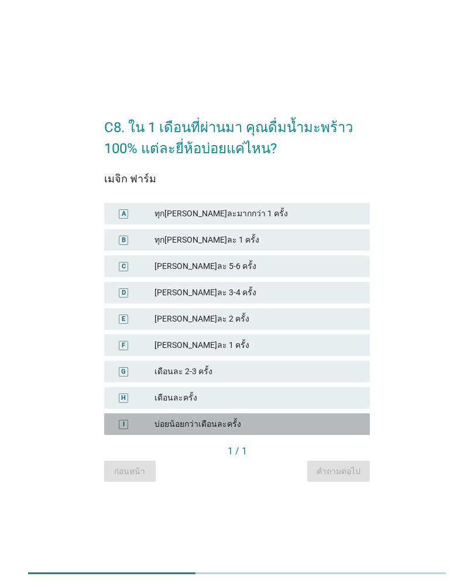
click at [119, 400] on div "I" at bounding box center [123, 424] width 20 height 12
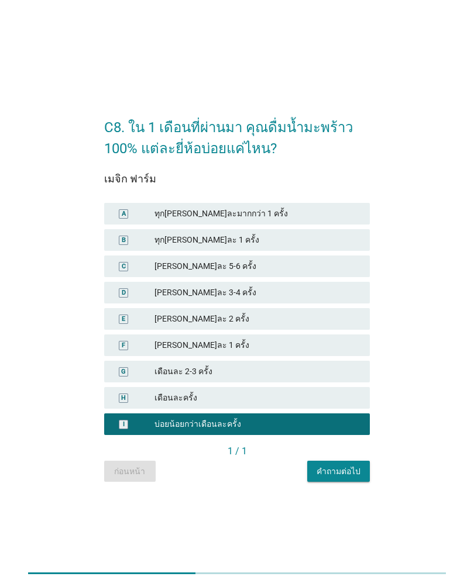
click at [355, 400] on button "คำถามต่อไป" at bounding box center [338, 471] width 63 height 21
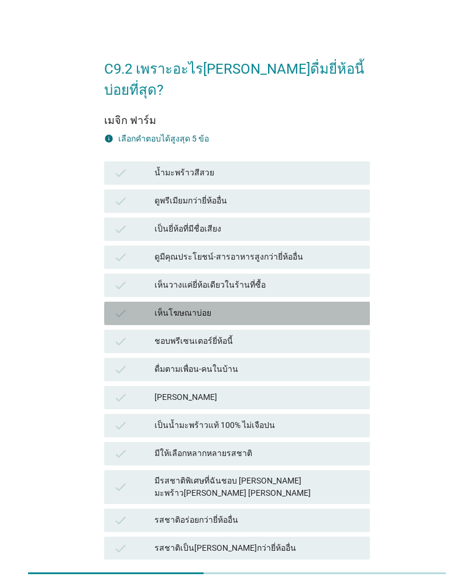
click at [270, 307] on div "เห็นโฆษณาบ่อย" at bounding box center [257, 314] width 206 height 14
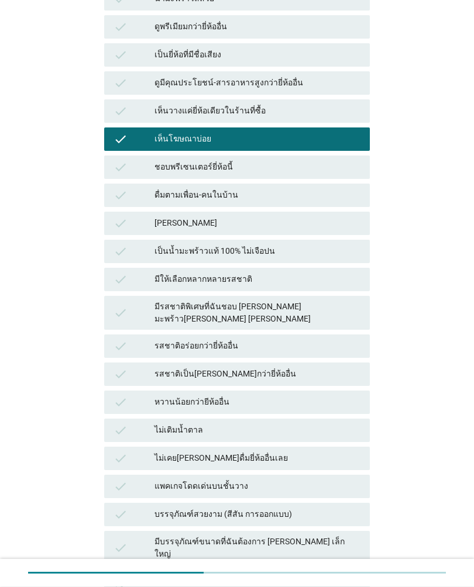
scroll to position [174, 0]
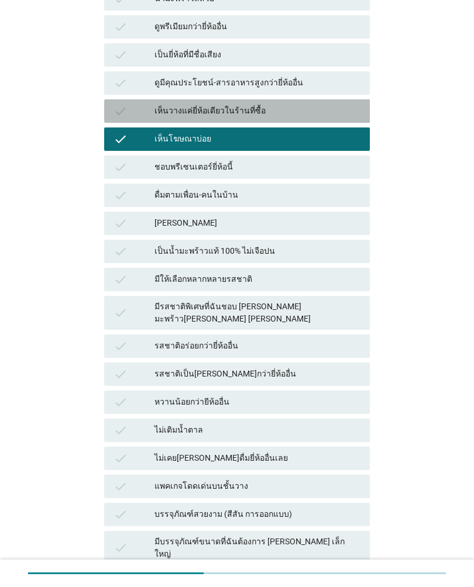
click at [288, 99] on div "check เห็นวางแค่ยี่ห้อเดียวในร้านที่ซื้อ" at bounding box center [237, 110] width 266 height 23
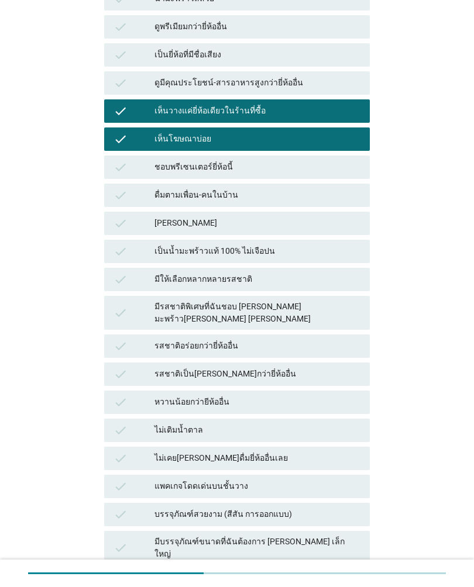
click at [304, 104] on div "เห็นวางแค่ยี่ห้อเดียวในร้านที่ซื้อ" at bounding box center [257, 111] width 206 height 14
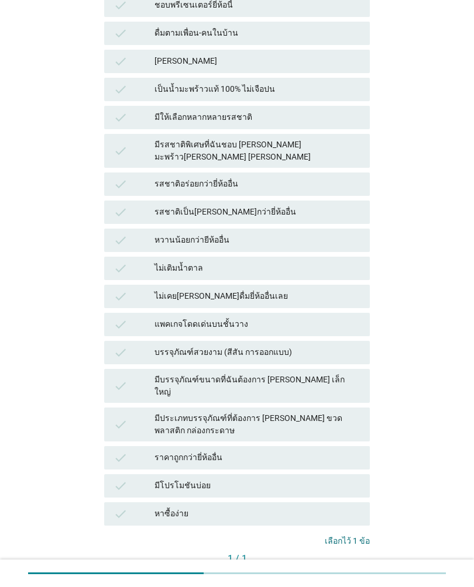
scroll to position [360, 0]
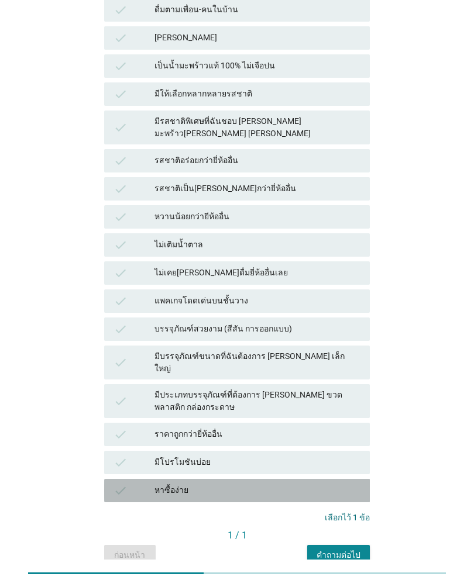
click at [267, 400] on div "หาซื้อง่าย" at bounding box center [257, 491] width 206 height 14
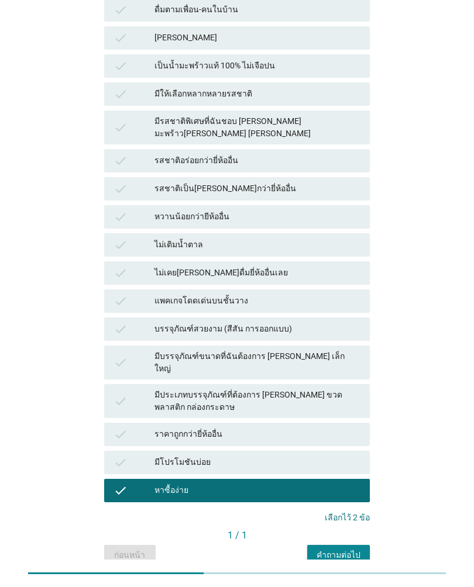
click at [351, 400] on div "คำถามต่อไป" at bounding box center [339, 555] width 44 height 12
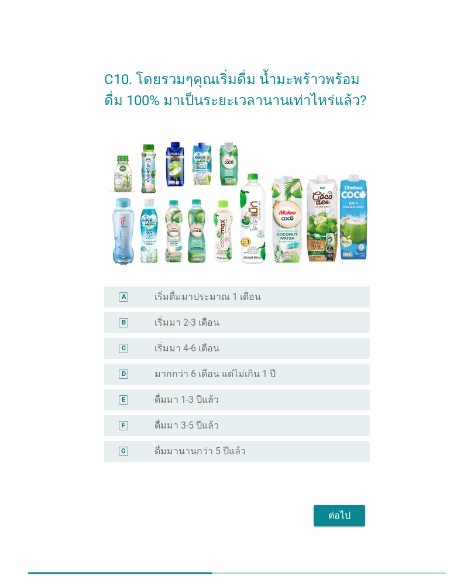
click at [290, 319] on div "radio_button_unchecked เริ่มมา 2-3 เดือน" at bounding box center [252, 323] width 197 height 12
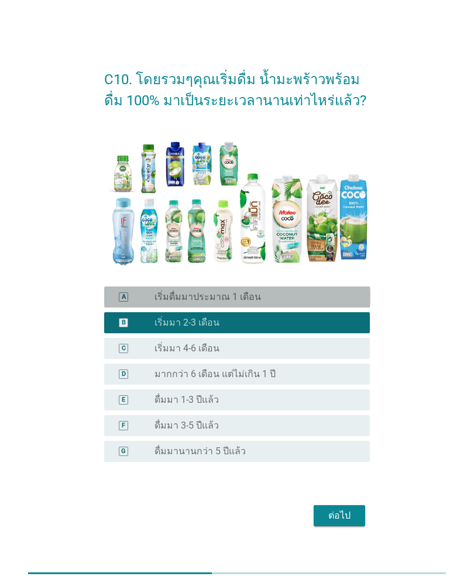
click at [293, 293] on div "radio_button_unchecked เริ่มดื่มมาประมาณ 1 เดือน" at bounding box center [252, 297] width 197 height 12
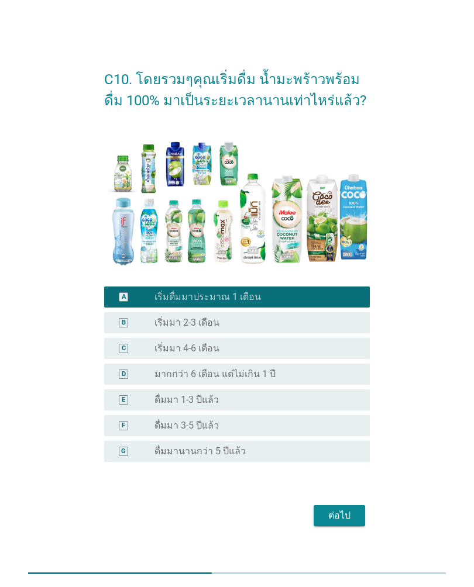
click at [301, 314] on div "B radio_button_unchecked เริ่มมา 2-3 เดือน" at bounding box center [237, 322] width 266 height 21
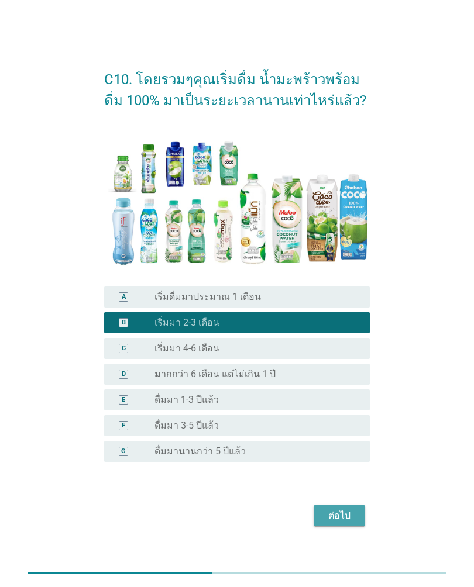
click at [344, 400] on div "ต่อไป" at bounding box center [339, 516] width 33 height 14
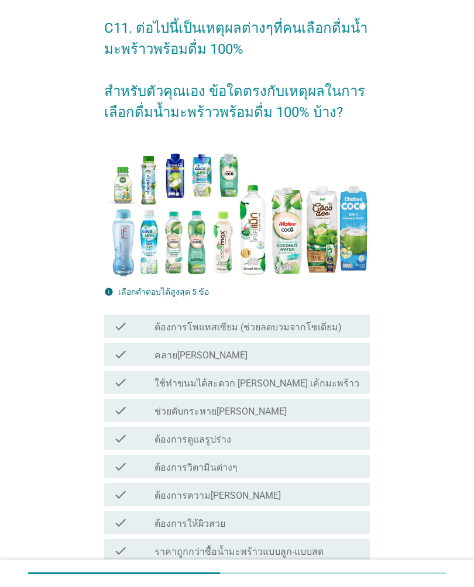
scroll to position [41, 0]
click at [259, 350] on div "check_box_outline_blank คลาย[PERSON_NAME]" at bounding box center [257, 355] width 206 height 14
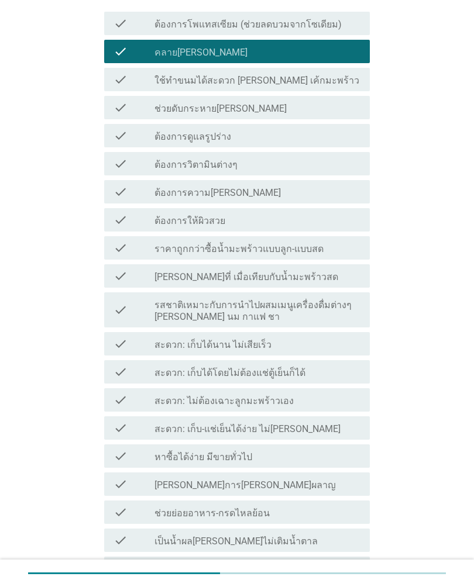
scroll to position [346, 0]
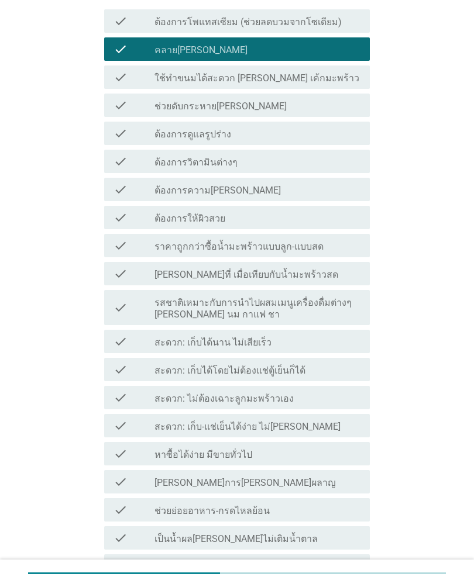
click at [306, 400] on div "check_box_outline_blank หาซื้อได้ง่าย มีขายทั่วไป" at bounding box center [257, 454] width 206 height 14
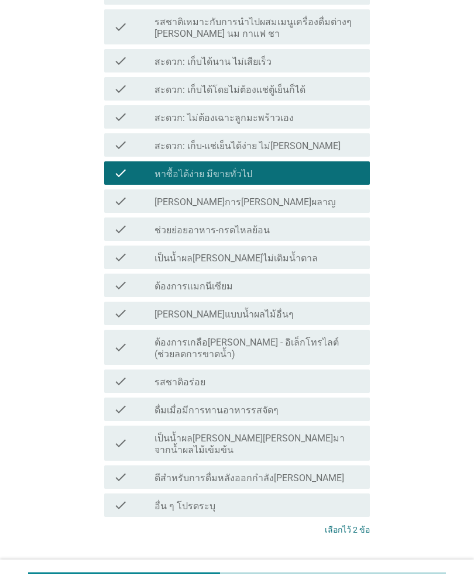
scroll to position [627, 0]
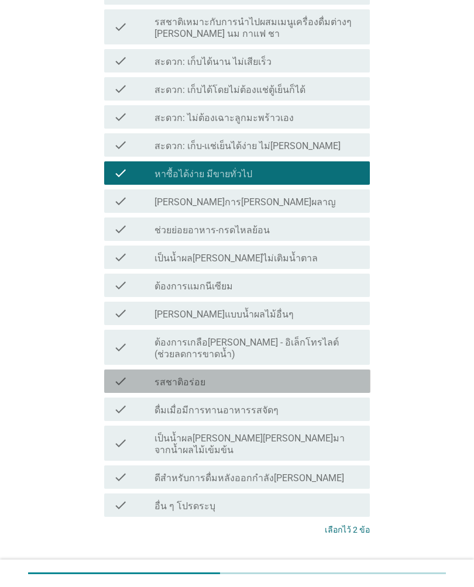
click at [320, 383] on div "check_box_outline_blank รสชาติอร่อย" at bounding box center [257, 381] width 206 height 14
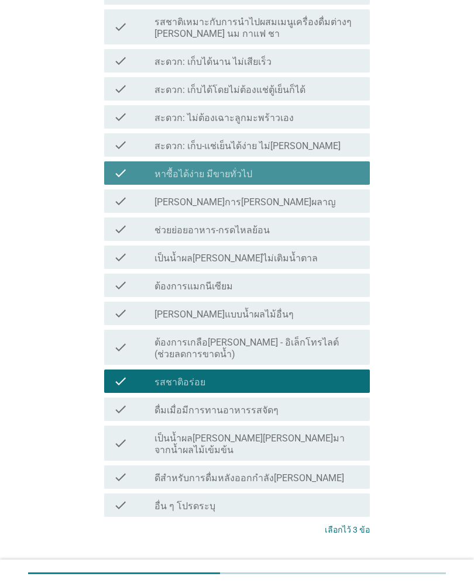
click at [285, 164] on div "check check_box_outline_blank หาซื้อได้ง่าย มีขายทั่วไป" at bounding box center [237, 172] width 266 height 23
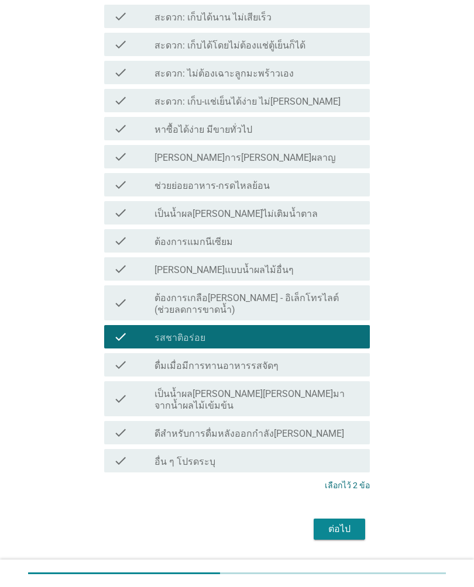
scroll to position [672, 0]
click at [346, 400] on div "ต่อไป" at bounding box center [339, 529] width 33 height 14
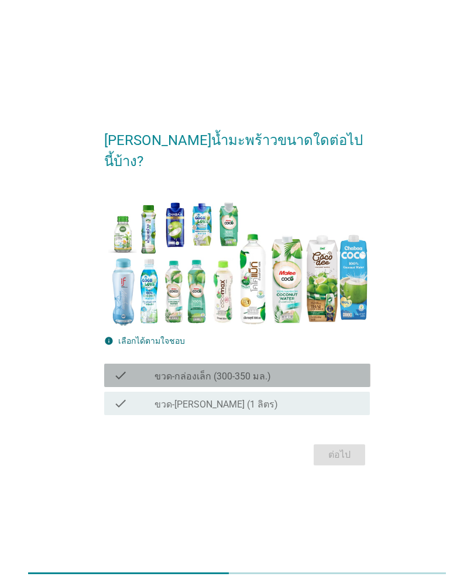
click at [288, 369] on div "check_box_outline_blank ขวด-กล่องเล็ก (300-350 มล.)" at bounding box center [257, 376] width 206 height 14
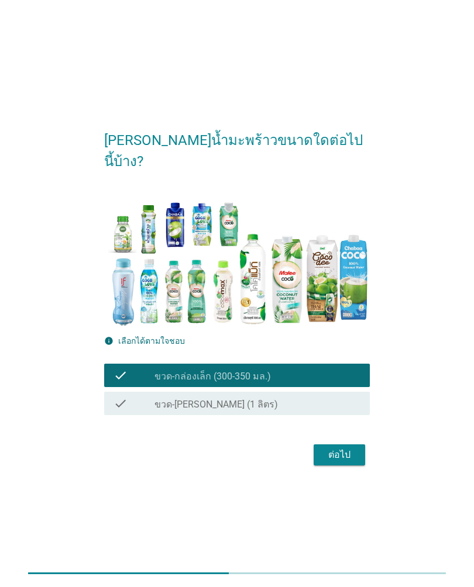
click at [353, 400] on div "ต่อไป" at bounding box center [339, 455] width 33 height 14
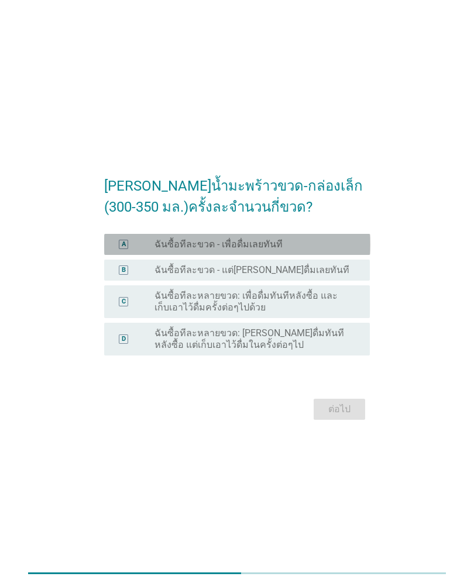
click at [122, 243] on div "A" at bounding box center [124, 245] width 4 height 10
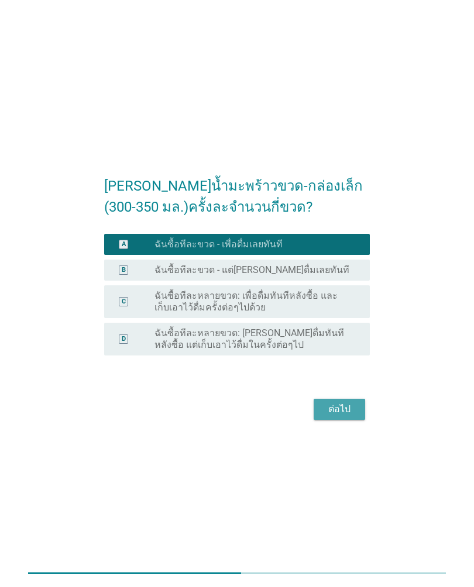
click at [352, 400] on div "ต่อไป" at bounding box center [339, 410] width 33 height 14
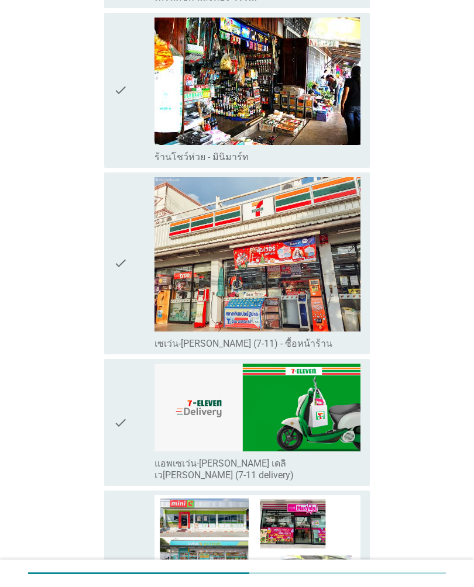
scroll to position [1221, 0]
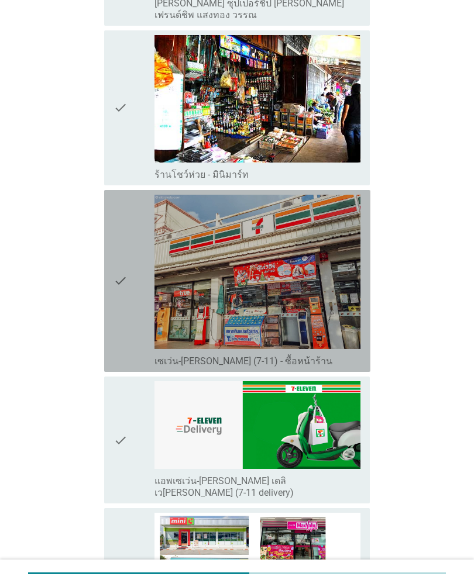
click at [126, 295] on icon "check" at bounding box center [120, 281] width 14 height 173
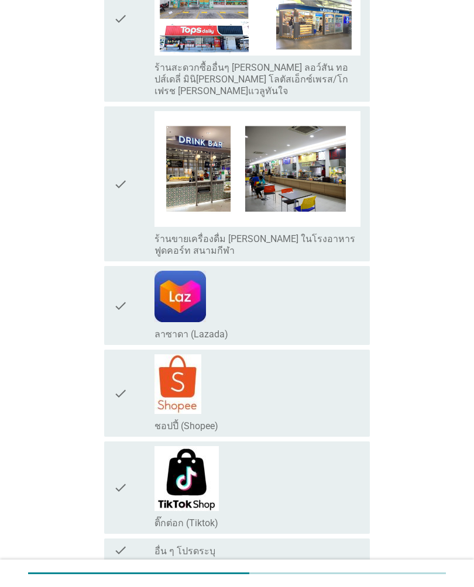
scroll to position [1850, 0]
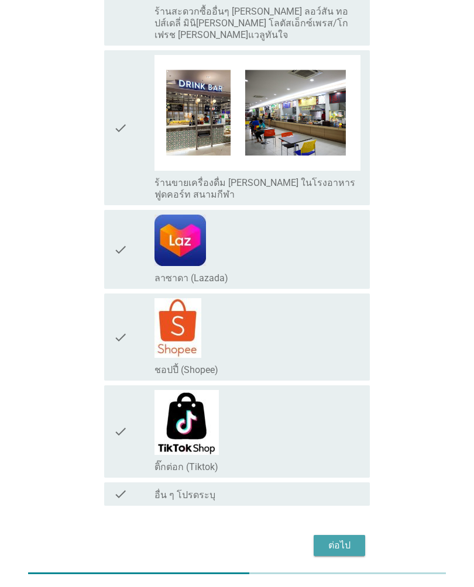
click at [354, 400] on div "ต่อไป" at bounding box center [339, 546] width 33 height 14
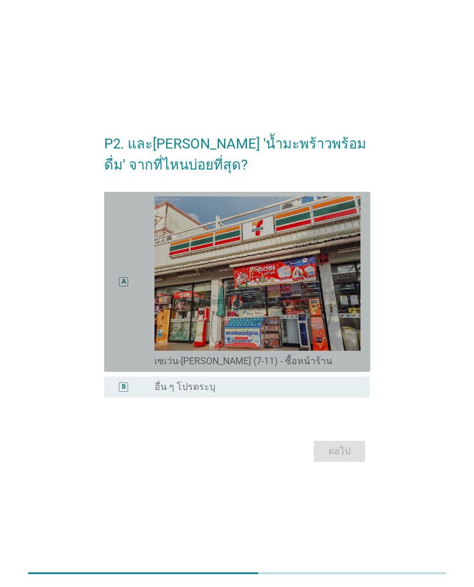
click at [143, 272] on div "A" at bounding box center [133, 282] width 41 height 171
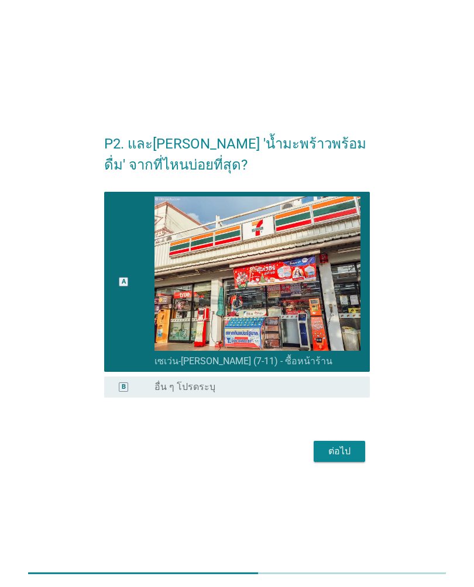
click at [353, 400] on div "ต่อไป" at bounding box center [339, 452] width 33 height 14
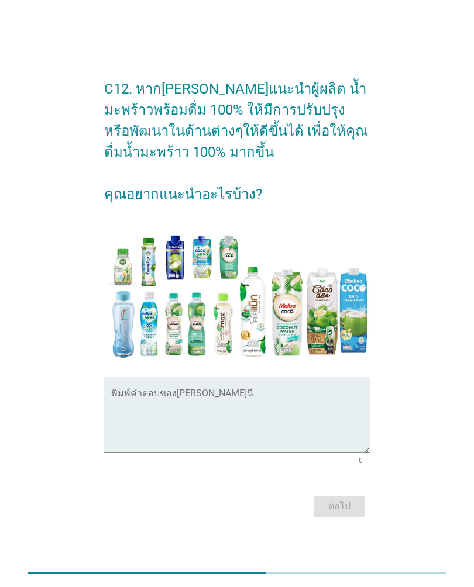
click at [262, 400] on textarea "พิมพ์คำตอบของคุณ ที่นี่" at bounding box center [240, 421] width 259 height 61
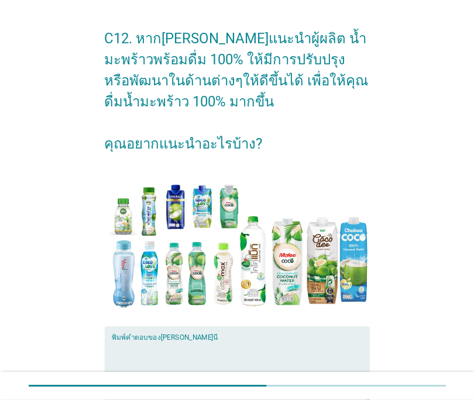
scroll to position [30, 0]
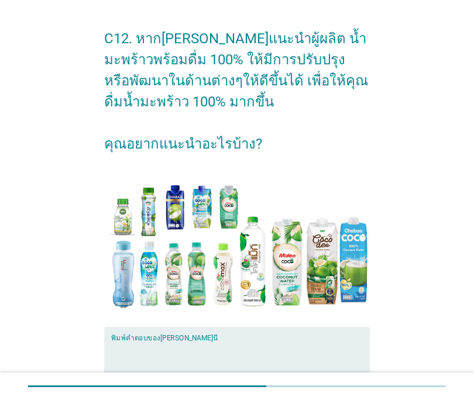
type textarea "เ"
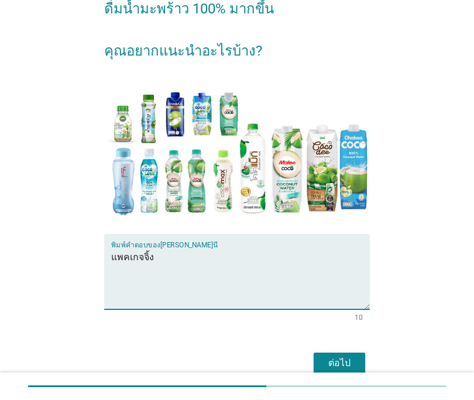
scroll to position [123, 0]
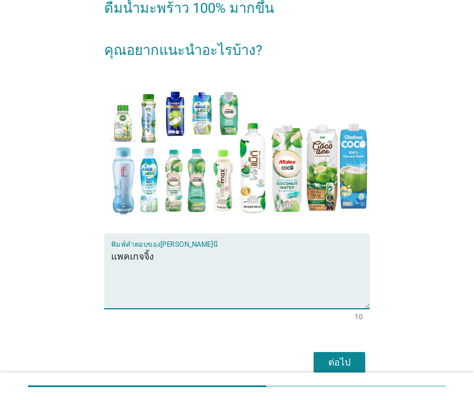
type textarea "แพคเกจจิ้ง"
click at [348, 364] on div "ต่อไป" at bounding box center [339, 363] width 33 height 14
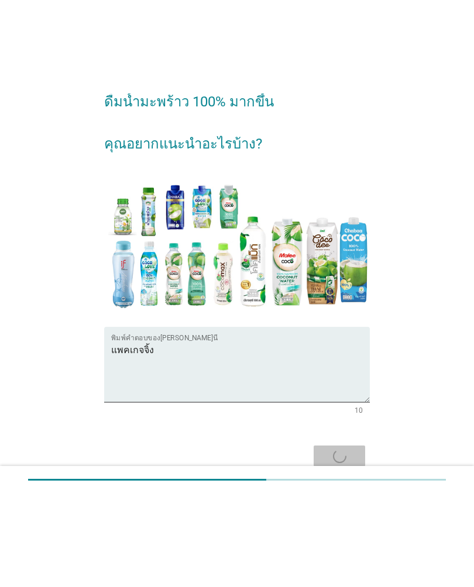
scroll to position [0, 0]
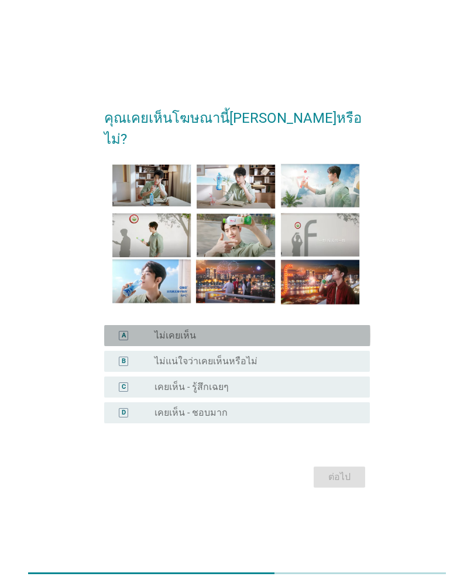
click at [233, 330] on div "radio_button_unchecked ไม่เคยเห็น" at bounding box center [252, 336] width 197 height 12
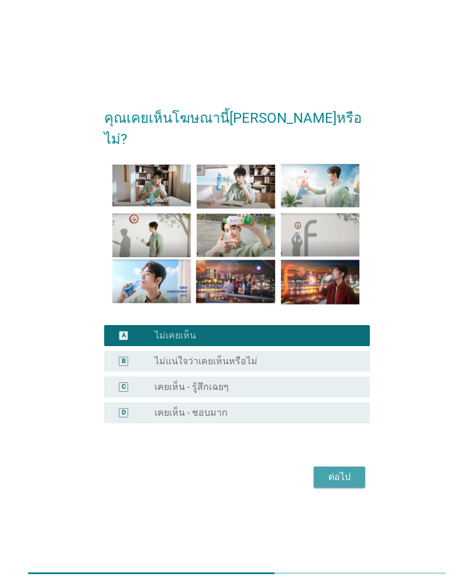
click at [363, 400] on button "ต่อไป" at bounding box center [339, 477] width 51 height 21
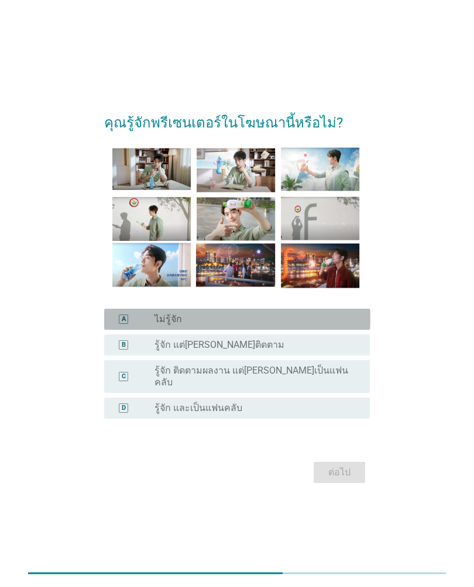
click at [247, 325] on div "radio_button_unchecked ไม่รู้จัก" at bounding box center [252, 320] width 197 height 12
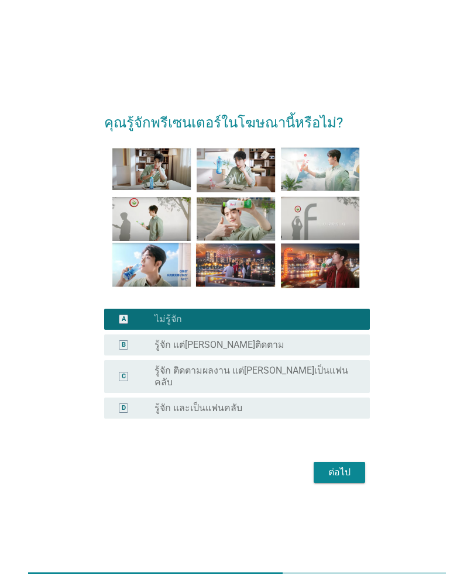
click at [344, 400] on div "ต่อไป" at bounding box center [339, 473] width 33 height 14
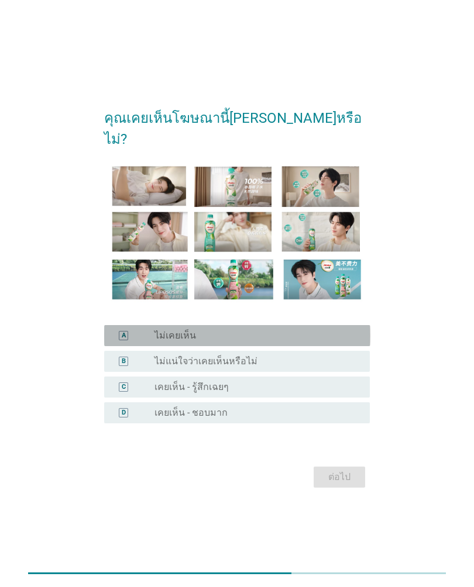
click at [252, 330] on div "radio_button_unchecked ไม่เคยเห็น" at bounding box center [252, 336] width 197 height 12
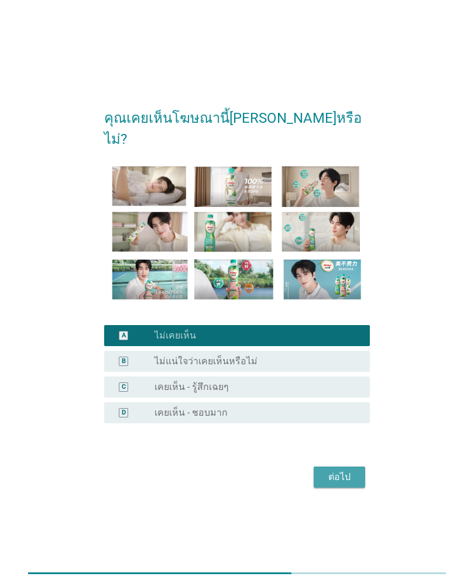
click at [345, 400] on div "ต่อไป" at bounding box center [339, 477] width 33 height 14
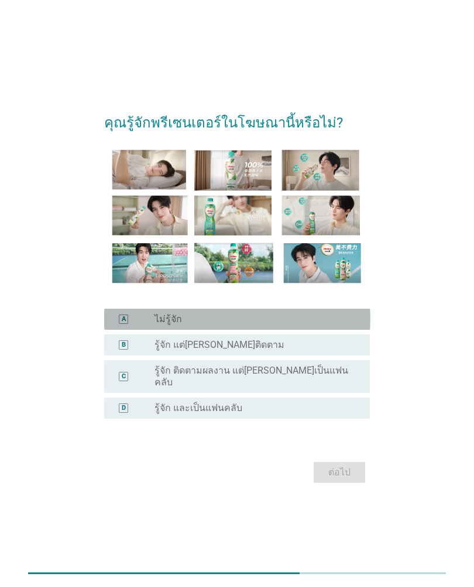
click at [269, 323] on div "radio_button_unchecked ไม่รู้จัก" at bounding box center [252, 320] width 197 height 12
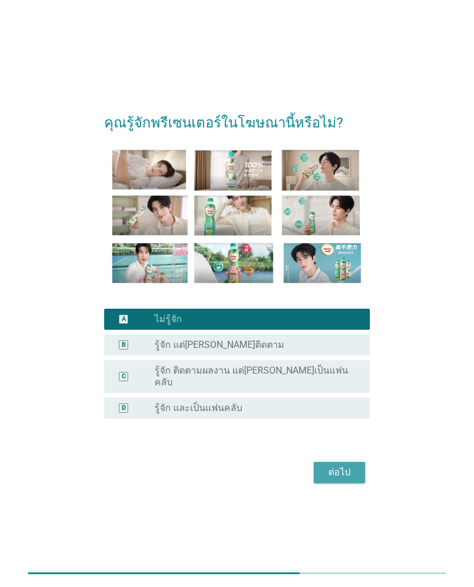
click at [358, 400] on button "ต่อไป" at bounding box center [339, 472] width 51 height 21
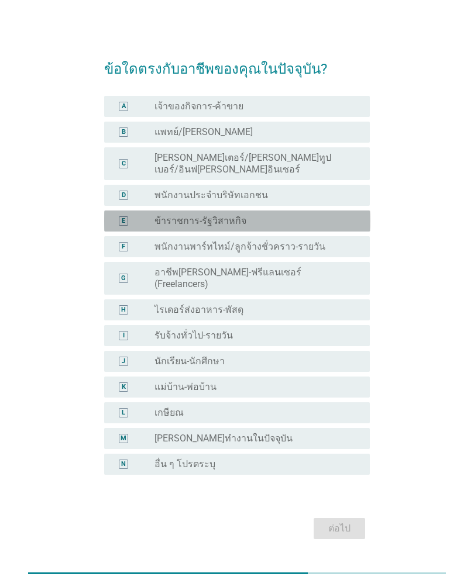
click at [255, 219] on div "radio_button_unchecked ข้าราชการ-รัฐวิสาหกิจ" at bounding box center [252, 221] width 197 height 12
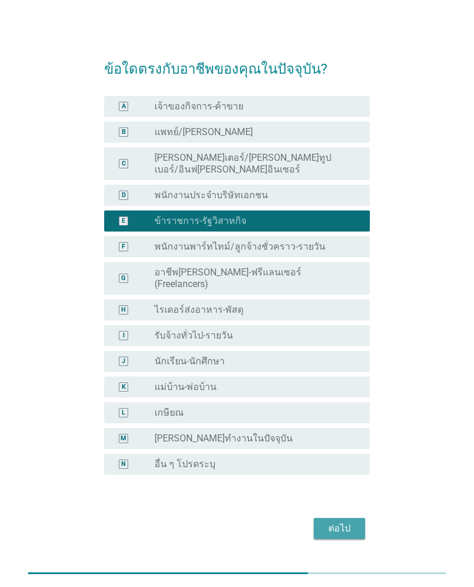
click at [347, 400] on div "ต่อไป" at bounding box center [339, 529] width 33 height 14
